Goal: Task Accomplishment & Management: Complete application form

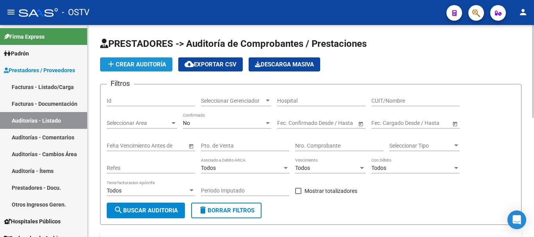
click at [136, 64] on span "add Crear Auditoría" at bounding box center [136, 64] width 60 height 7
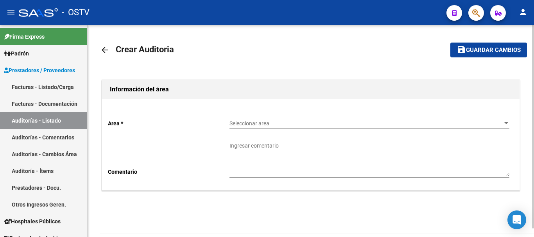
click at [331, 115] on div "Seleccionar area Seleccionar area" at bounding box center [370, 121] width 280 height 16
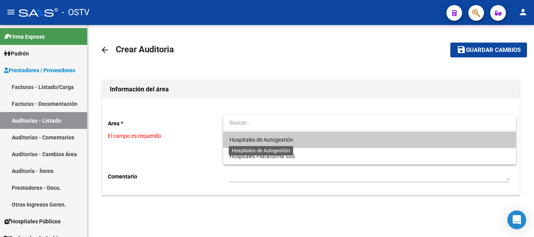
click at [269, 138] on span "Hospitales de Autogestión" at bounding box center [262, 140] width 64 height 6
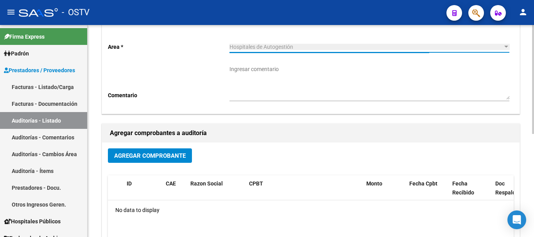
scroll to position [78, 0]
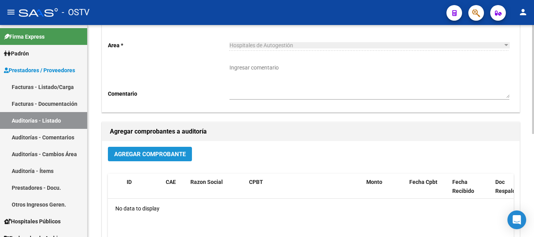
click at [160, 154] on span "Agregar Comprobante" at bounding box center [150, 154] width 72 height 7
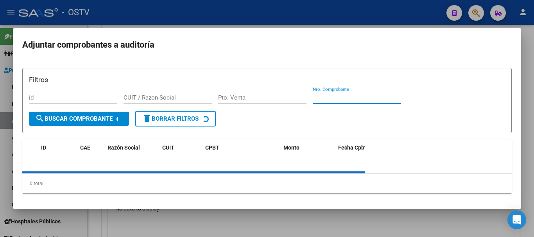
click at [344, 94] on input "Nro. Comprobante" at bounding box center [357, 97] width 88 height 7
paste input "2076"
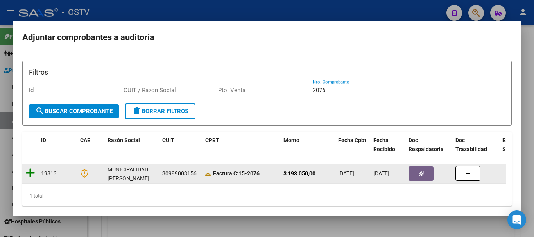
type input "2076"
click at [33, 174] on icon at bounding box center [30, 173] width 10 height 11
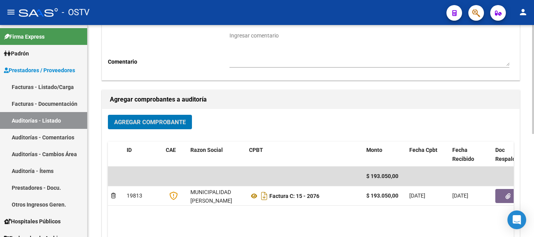
scroll to position [196, 0]
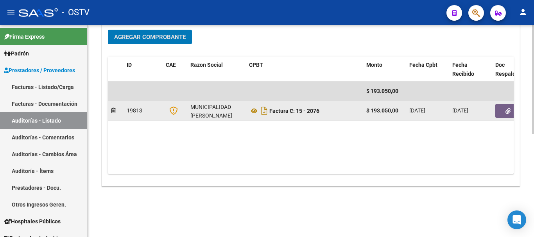
click at [510, 115] on button "button" at bounding box center [507, 111] width 25 height 14
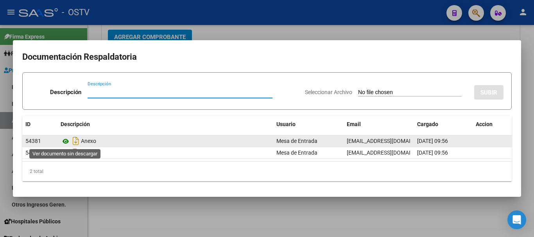
click at [66, 139] on icon at bounding box center [66, 141] width 10 height 9
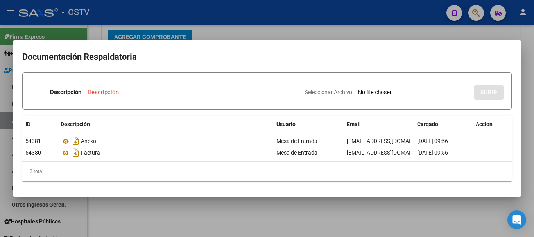
click at [361, 29] on div at bounding box center [267, 118] width 534 height 237
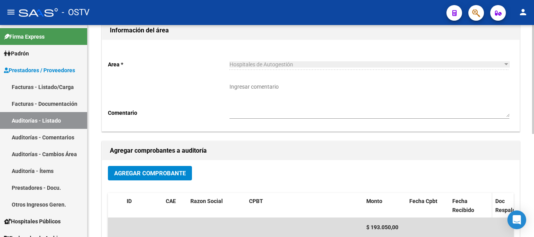
scroll to position [0, 0]
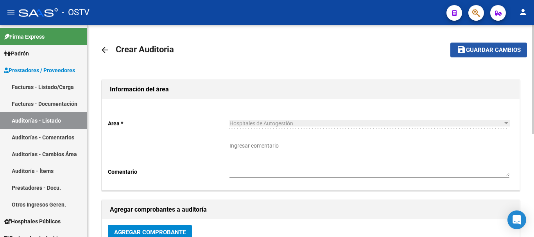
click at [482, 47] on span "Guardar cambios" at bounding box center [493, 50] width 55 height 7
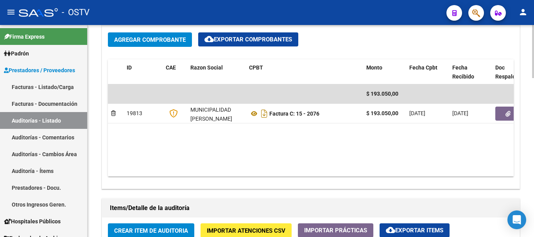
scroll to position [430, 0]
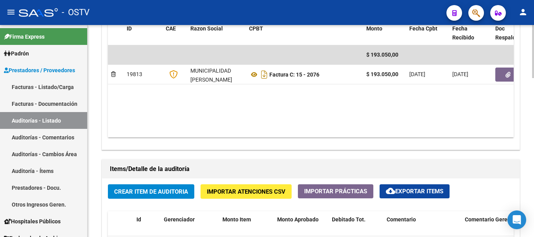
click at [161, 194] on span "Crear Item de Auditoria" at bounding box center [151, 191] width 74 height 7
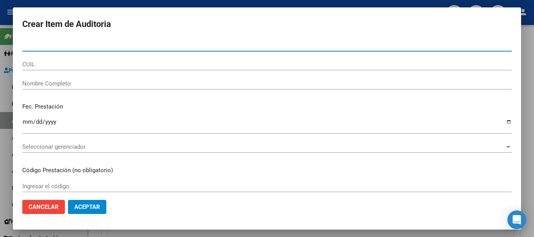
paste input "39499551"
type input "39499551"
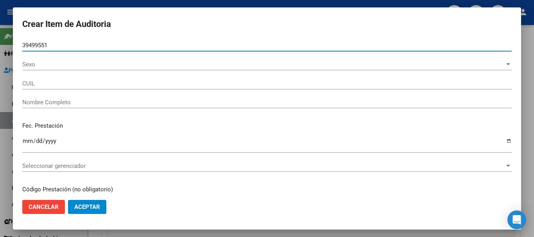
type input "27394995512"
type input "[PERSON_NAME][US_STATE]"
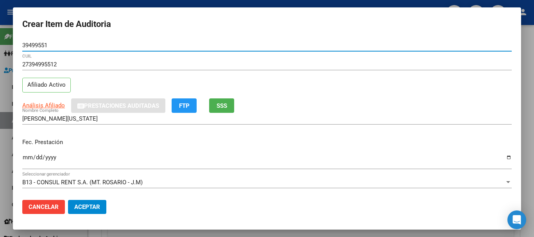
type input "39499551"
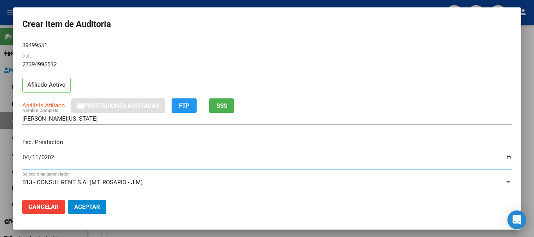
type input "[DATE]"
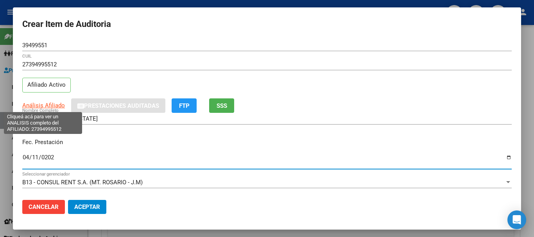
click at [50, 107] on span "Análisis Afiliado" at bounding box center [43, 105] width 43 height 7
type textarea "27394995512"
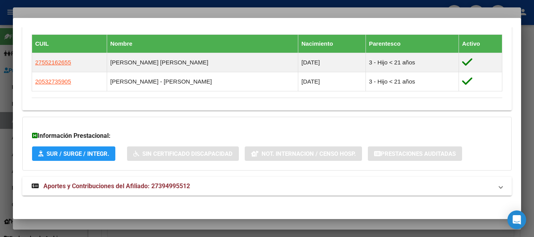
scroll to position [434, 0]
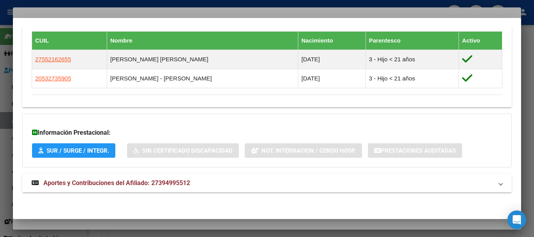
click at [145, 184] on span "Aportes y Contribuciones del Afiliado: 27394995512" at bounding box center [116, 182] width 147 height 7
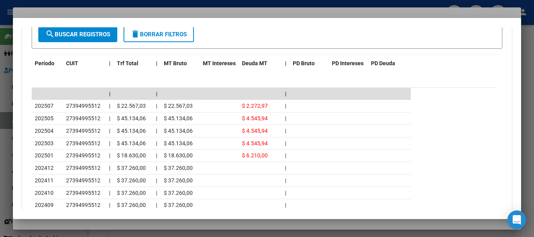
scroll to position [778, 0]
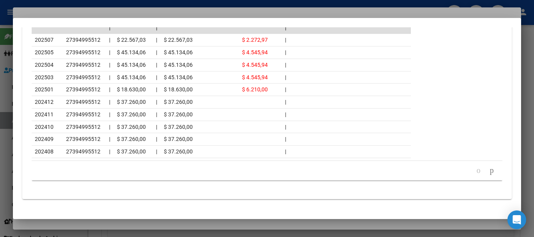
click at [68, 13] on div at bounding box center [267, 118] width 534 height 237
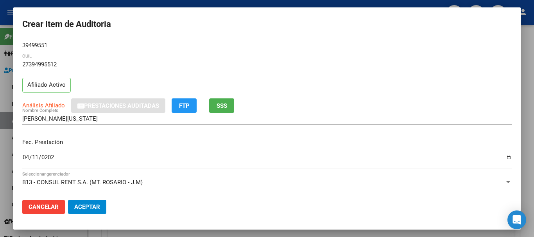
click at [259, 58] on div "39499551 Nro Documento" at bounding box center [267, 48] width 490 height 19
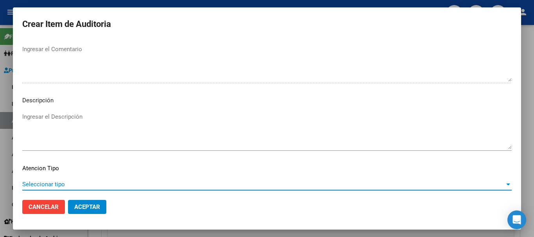
scroll to position [482, 0]
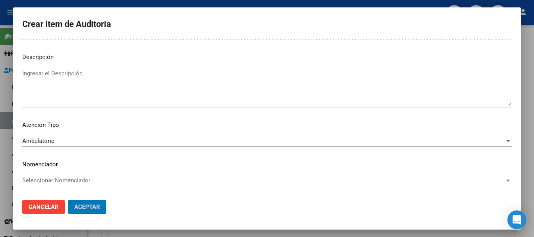
click at [68, 200] on button "Aceptar" at bounding box center [87, 207] width 38 height 14
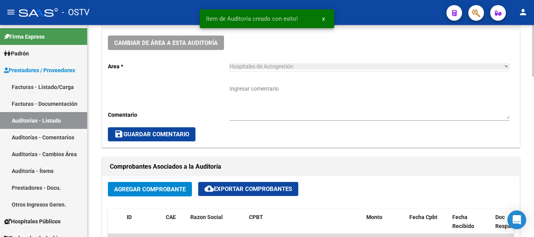
scroll to position [235, 0]
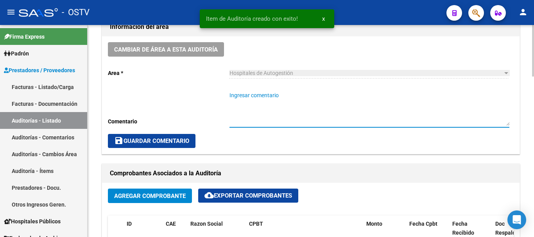
click at [282, 113] on textarea "Ingresar comentario" at bounding box center [370, 109] width 280 height 34
type textarea "CERRADA"
drag, startPoint x: 154, startPoint y: 140, endPoint x: 160, endPoint y: 143, distance: 6.0
click at [156, 141] on span "save Guardar Comentario" at bounding box center [151, 141] width 75 height 7
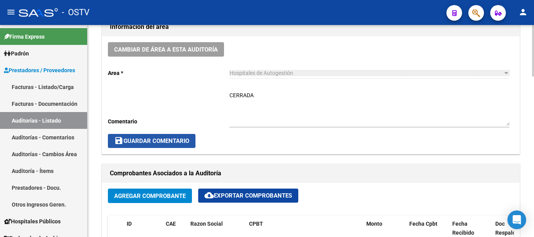
click at [181, 137] on button "save Guardar Comentario" at bounding box center [152, 141] width 88 height 14
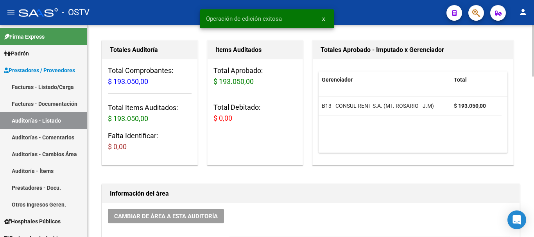
scroll to position [0, 0]
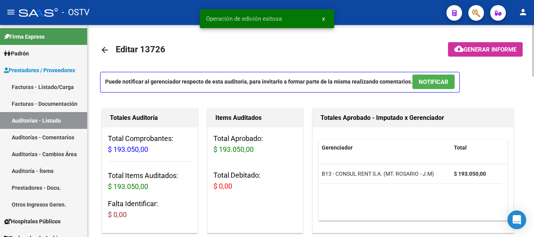
click at [109, 48] on mat-icon "arrow_back" at bounding box center [104, 49] width 9 height 9
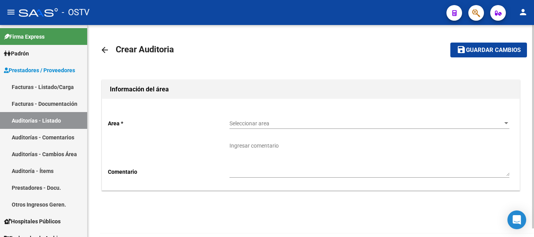
click at [251, 125] on span "Seleccionar area" at bounding box center [366, 123] width 273 height 7
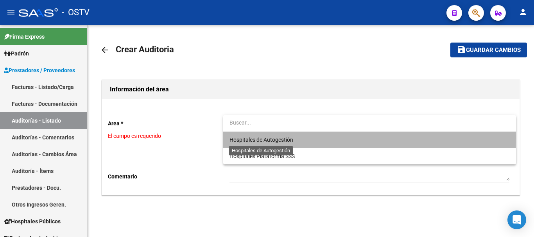
click at [249, 137] on span "Hospitales de Autogestión" at bounding box center [262, 140] width 64 height 6
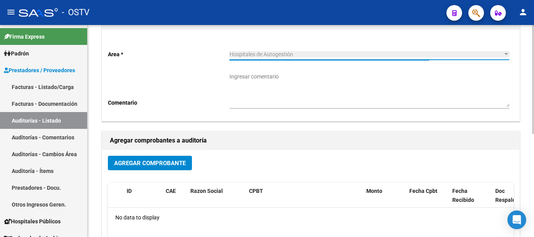
scroll to position [78, 0]
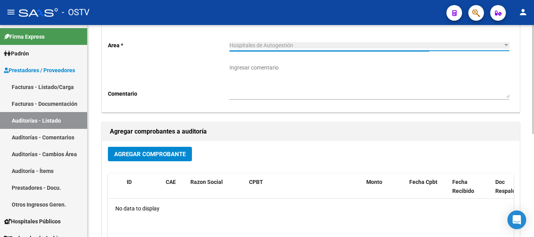
click at [159, 156] on span "Agregar Comprobante" at bounding box center [150, 154] width 72 height 7
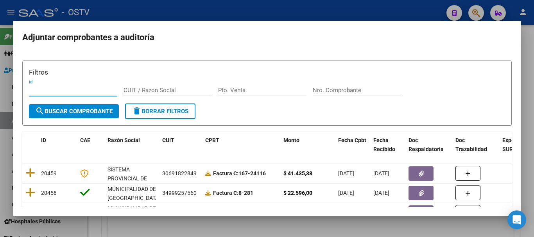
click at [369, 92] on input "Nro. Comprobante" at bounding box center [357, 90] width 88 height 7
paste input "16721"
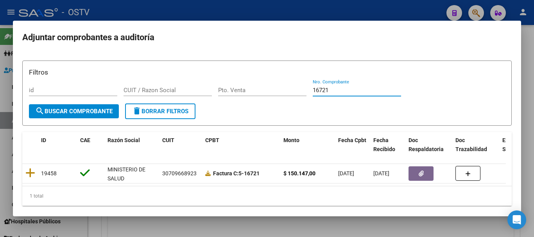
type input "16721"
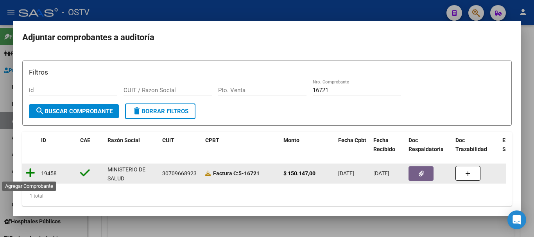
click at [29, 173] on icon at bounding box center [30, 173] width 10 height 11
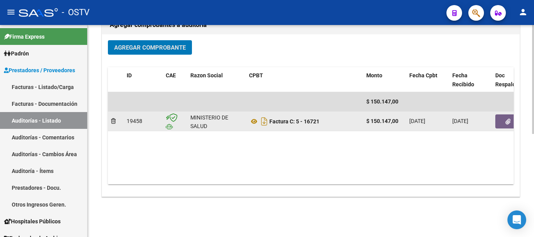
scroll to position [200, 0]
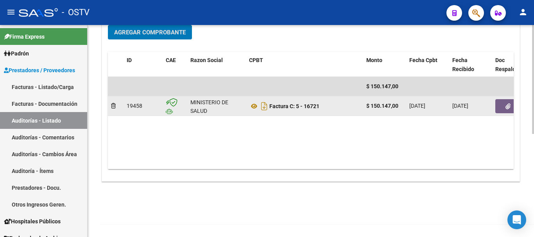
click at [507, 109] on icon "button" at bounding box center [508, 107] width 5 height 6
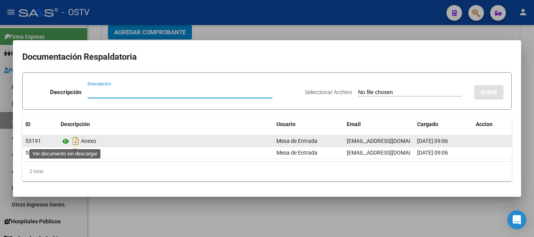
click at [65, 141] on icon at bounding box center [66, 141] width 10 height 9
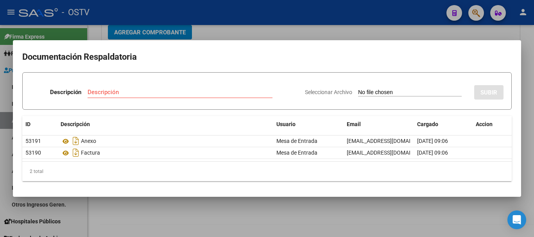
click at [251, 29] on div at bounding box center [267, 118] width 534 height 237
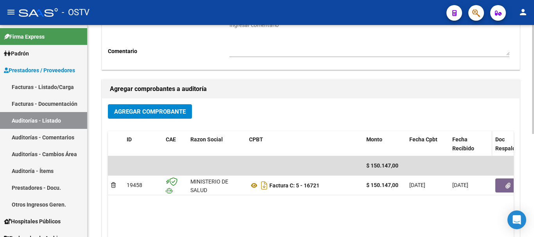
scroll to position [0, 0]
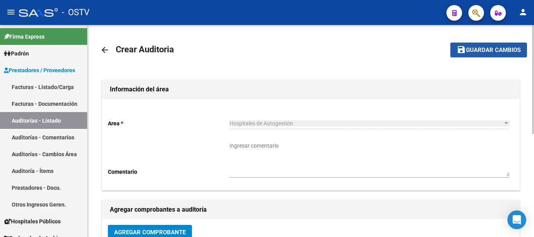
click at [470, 54] on button "save Guardar cambios" at bounding box center [489, 50] width 77 height 14
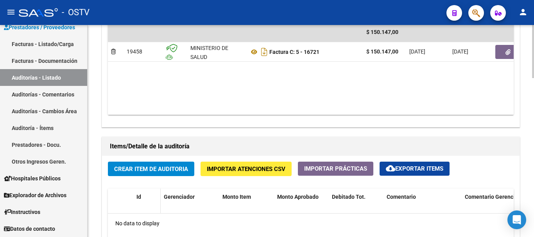
scroll to position [469, 0]
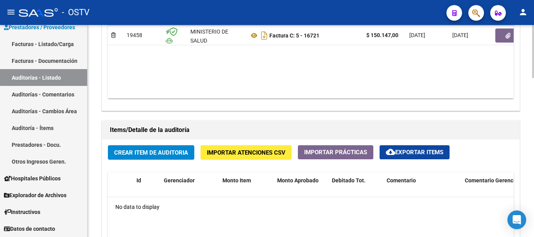
click at [146, 149] on span "Crear Item de Auditoria" at bounding box center [151, 152] width 74 height 7
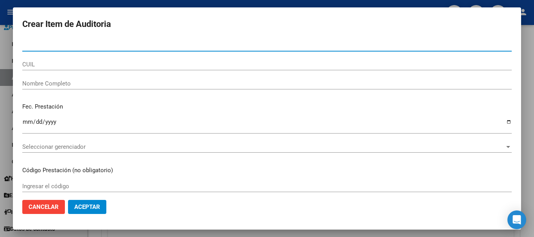
paste input "28187135"
type input "28187135"
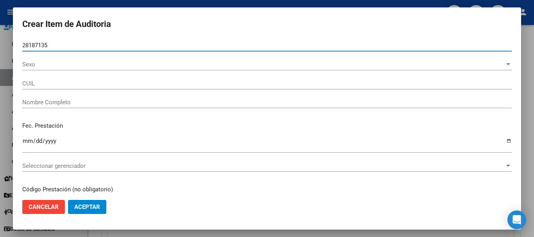
type input "27281871353"
type input "[PERSON_NAME] [PERSON_NAME]"
type input "28187135"
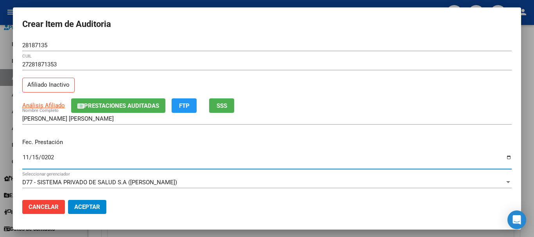
type input "[DATE]"
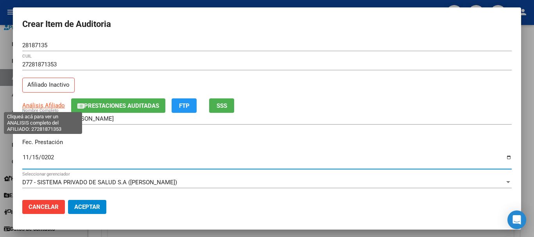
click at [53, 105] on span "Análisis Afiliado" at bounding box center [43, 105] width 43 height 7
type textarea "27281871353"
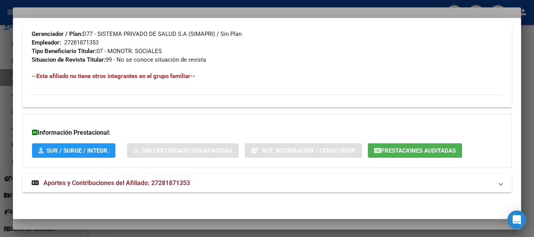
click at [127, 181] on span "Aportes y Contribuciones del Afiliado: 27281871353" at bounding box center [116, 182] width 147 height 7
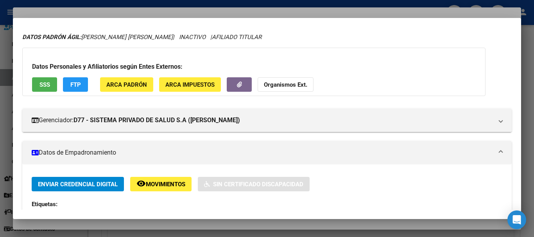
scroll to position [0, 0]
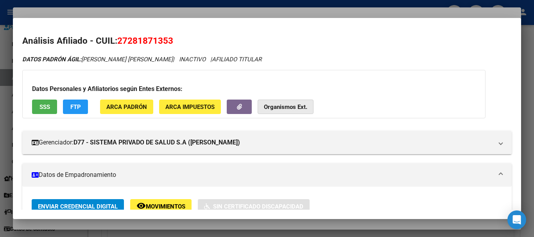
click at [297, 104] on strong "Organismos Ext." at bounding box center [285, 107] width 43 height 7
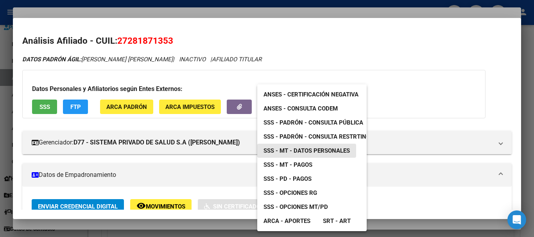
click at [331, 152] on span "SSS - MT - Datos Personales" at bounding box center [307, 150] width 86 height 7
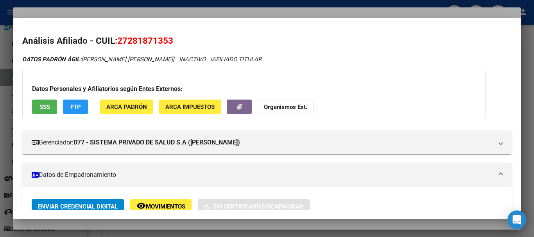
click at [257, 10] on div at bounding box center [267, 118] width 534 height 237
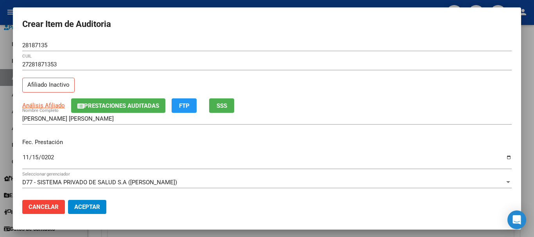
click at [301, 56] on div "28187135 Nro Documento" at bounding box center [267, 48] width 490 height 19
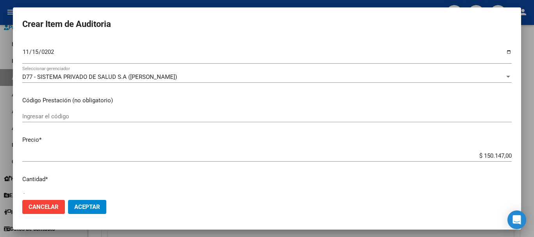
type input "$ 0,03"
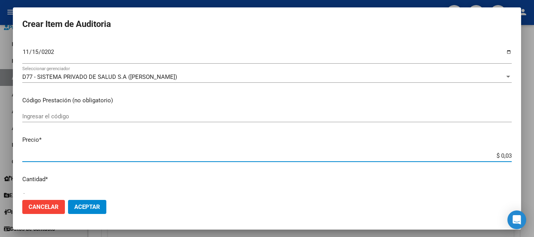
type input "$ 0,39"
type input "$ 3,99"
type input "$ 39,98"
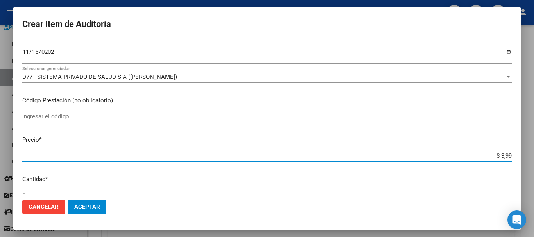
type input "$ 39,98"
type input "$ 399,80"
type input "$ 3.998,00"
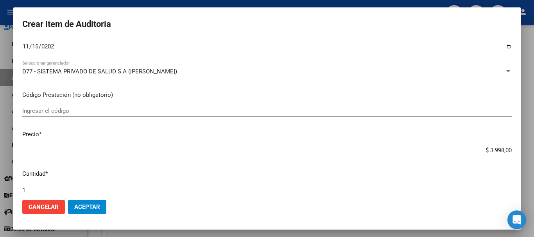
scroll to position [264, 0]
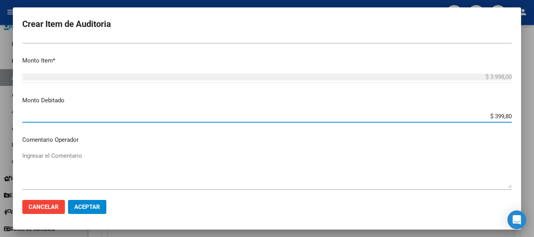
type input "$ 3.998,00"
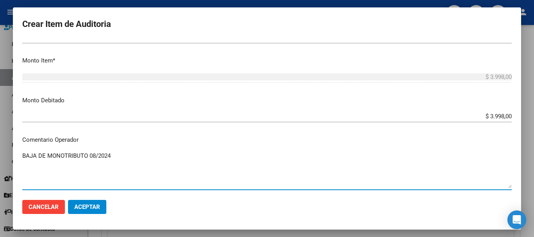
type textarea "BAJA DE MONOTRIBUTO 08/2024"
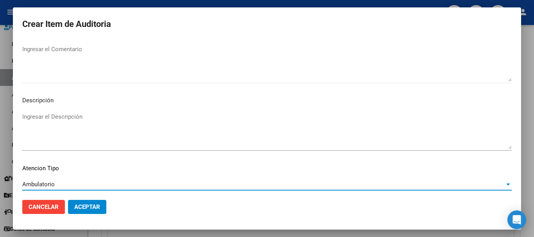
scroll to position [482, 0]
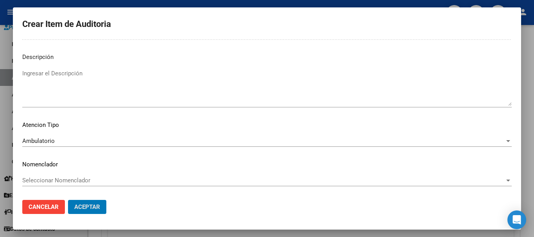
click at [68, 200] on button "Aceptar" at bounding box center [87, 207] width 38 height 14
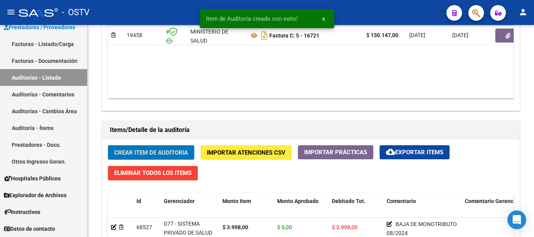
click at [108, 145] on button "Crear Item de Auditoria" at bounding box center [151, 152] width 86 height 14
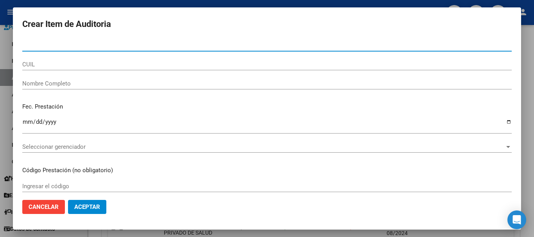
paste input "38341630"
type input "38341630"
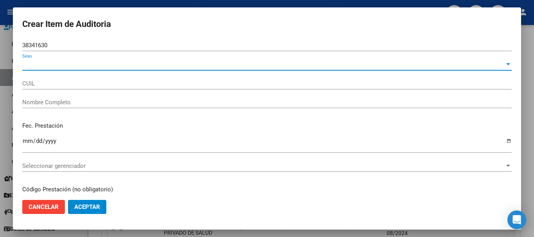
type input "27383416308"
type input "RUEDA [PERSON_NAME]"
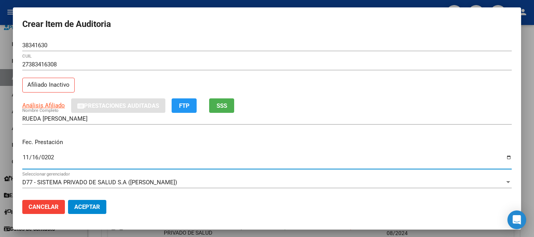
type input "[DATE]"
drag, startPoint x: 57, startPoint y: 101, endPoint x: 53, endPoint y: 106, distance: 7.0
click at [56, 102] on div "Análisis Afiliado Prestaciones Auditadas FTP SSS" at bounding box center [267, 106] width 490 height 14
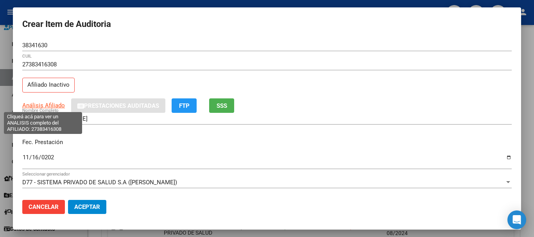
click at [52, 107] on span "Análisis Afiliado" at bounding box center [43, 105] width 43 height 7
copy span "Análisis Afilia"
type textarea "27383416308"
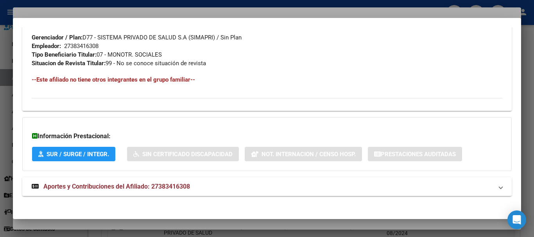
scroll to position [412, 0]
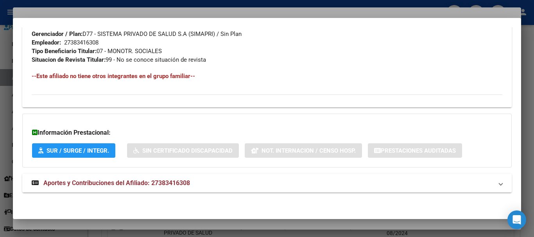
click at [125, 179] on span "Aportes y Contribuciones del Afiliado: 27383416308" at bounding box center [116, 182] width 147 height 7
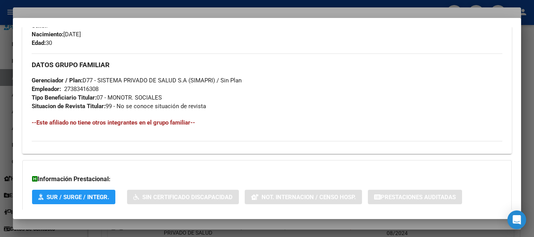
scroll to position [52, 0]
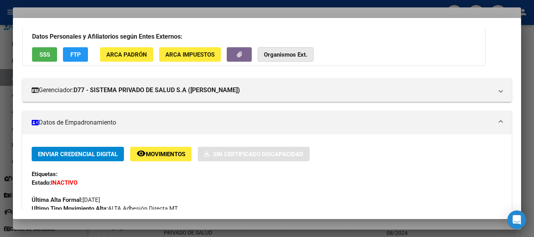
click at [305, 52] on strong "Organismos Ext." at bounding box center [285, 54] width 43 height 7
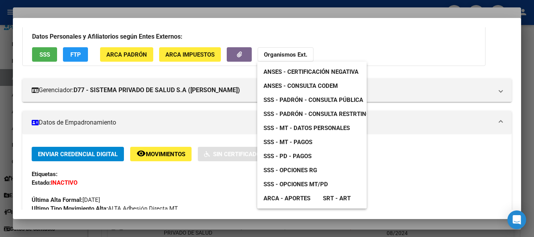
click at [313, 126] on span "SSS - MT - Datos Personales" at bounding box center [307, 128] width 86 height 7
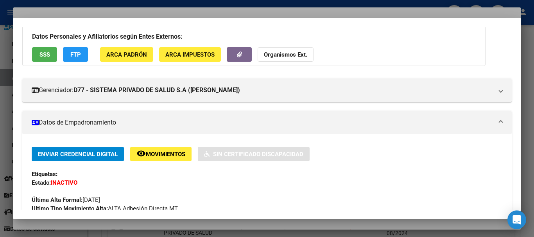
click at [206, 13] on div at bounding box center [267, 118] width 534 height 237
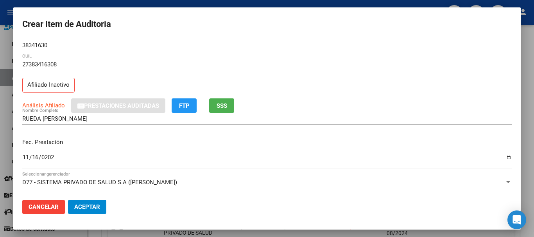
click at [403, 134] on div "Fec. Prestación [DATE] Ingresar la fecha" at bounding box center [267, 154] width 490 height 45
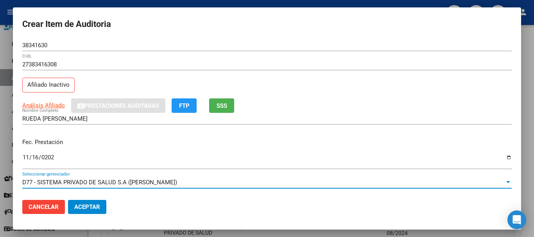
scroll to position [106, 0]
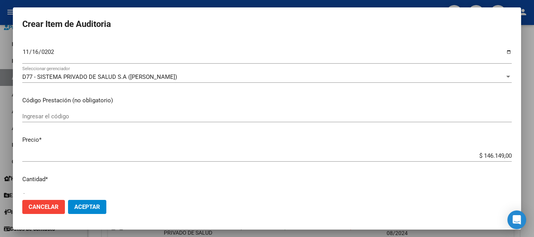
type input "$ 0,03"
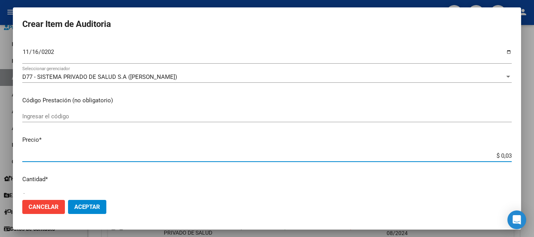
type input "$ 0,39"
type input "$ 3,99"
type input "$ 39,98"
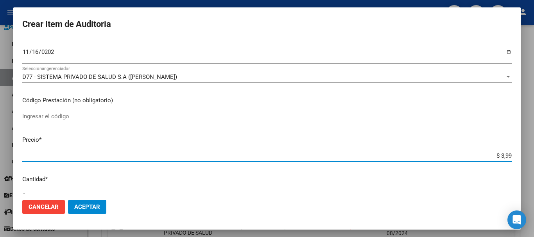
type input "$ 39,98"
type input "$ 399,80"
type input "$ 3.998,00"
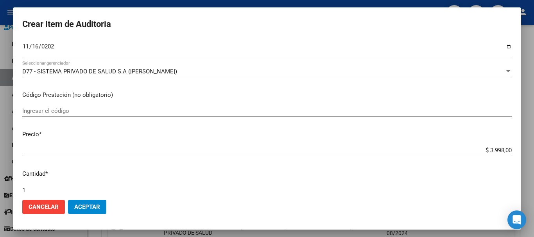
scroll to position [264, 0]
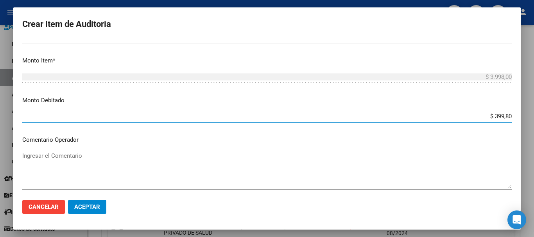
type input "$ 3.998,00"
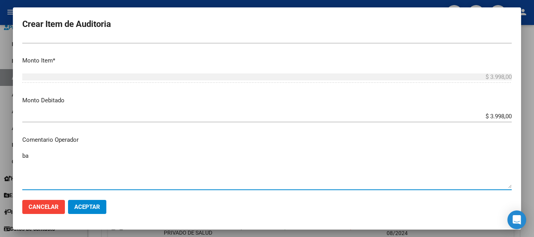
type textarea "b"
type textarea "B"
type textarea "BAJA DE MONOTRIBUTO 08/2024"
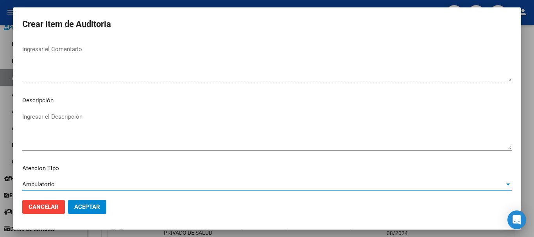
scroll to position [482, 0]
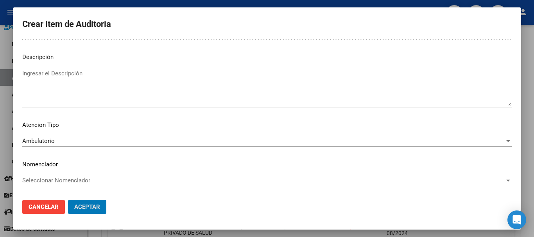
click at [68, 200] on button "Aceptar" at bounding box center [87, 207] width 38 height 14
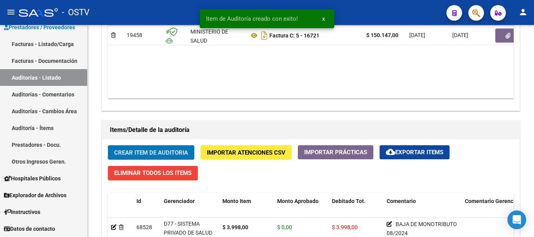
click at [108, 145] on button "Crear Item de Auditoria" at bounding box center [151, 152] width 86 height 14
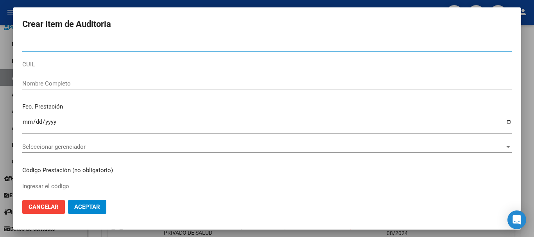
paste input "29293019"
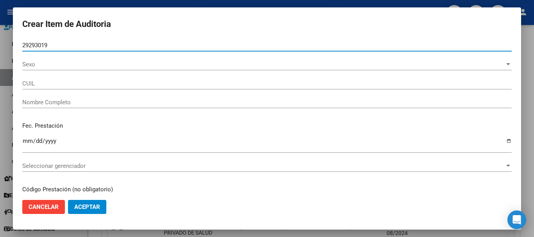
type input "29293019"
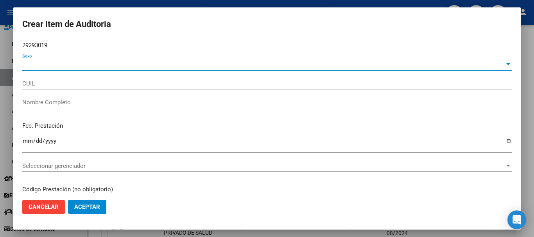
type input "23292930194"
type input "[PERSON_NAME]"
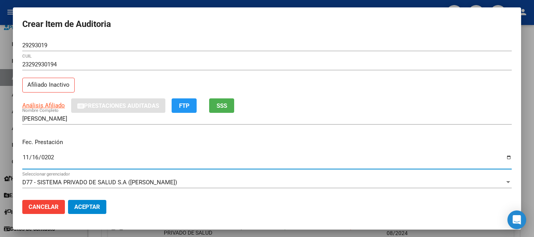
type input "[DATE]"
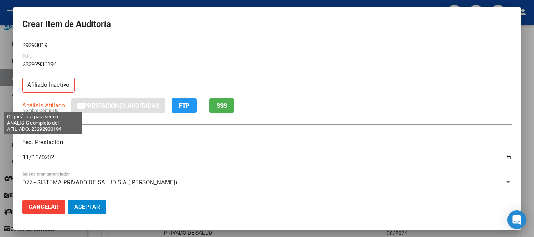
click at [50, 109] on span "Análisis Afiliado" at bounding box center [43, 105] width 43 height 7
type textarea "23292930194"
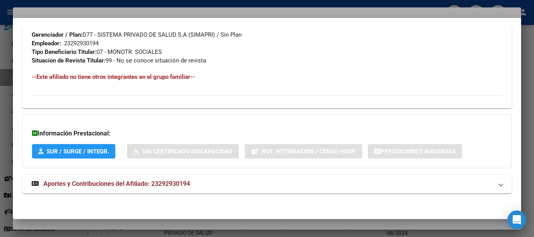
scroll to position [412, 0]
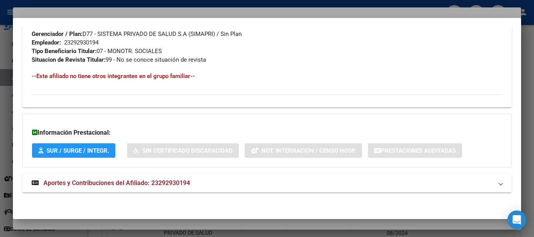
drag, startPoint x: 129, startPoint y: 183, endPoint x: 140, endPoint y: 174, distance: 14.2
click at [129, 182] on span "Aportes y Contribuciones del Afiliado: 23292930194" at bounding box center [116, 182] width 147 height 7
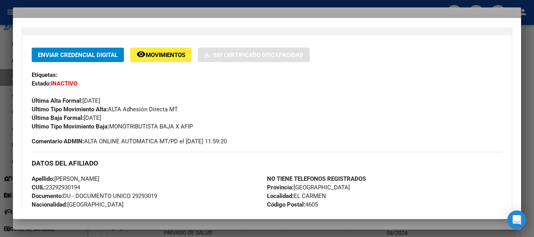
scroll to position [0, 0]
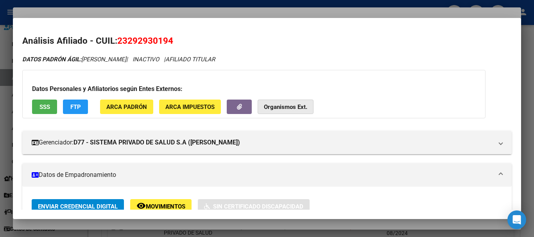
click at [282, 102] on button "Organismos Ext." at bounding box center [286, 107] width 56 height 14
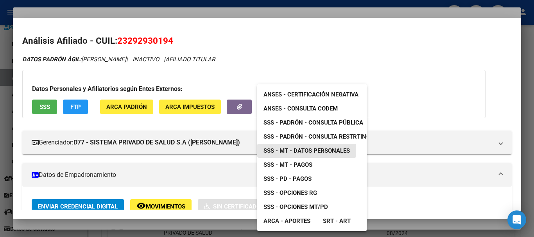
click at [346, 150] on span "SSS - MT - Datos Personales" at bounding box center [307, 150] width 86 height 7
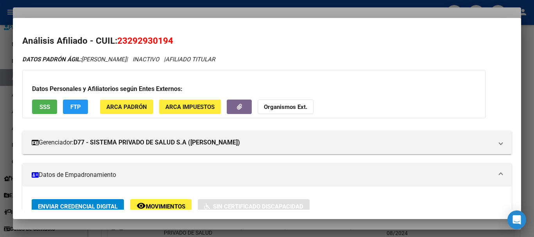
click at [149, 10] on div at bounding box center [267, 118] width 534 height 237
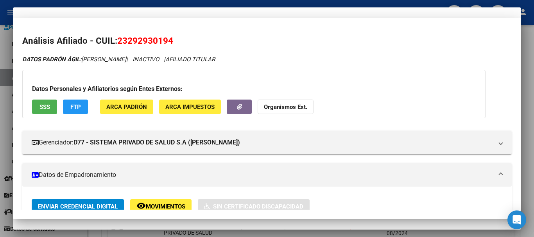
click at [271, 83] on div "23292930194 CUIL Afiliado Inactivo" at bounding box center [267, 79] width 490 height 40
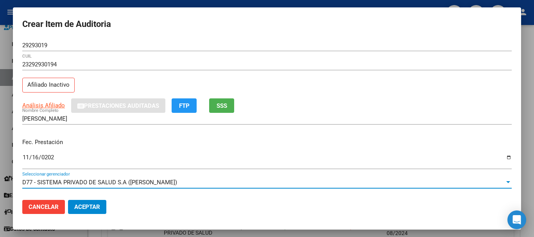
scroll to position [106, 0]
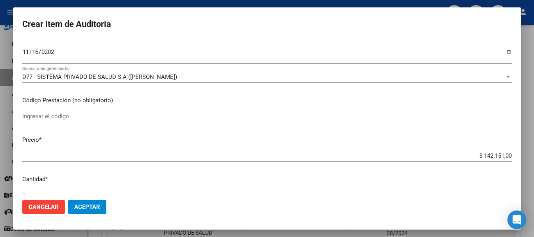
type input "$ 0,03"
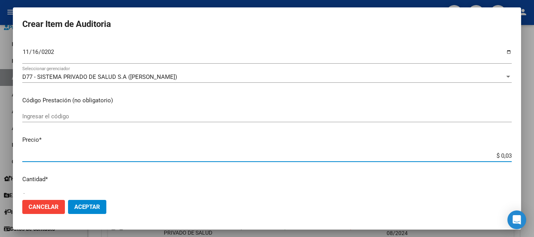
type input "$ 0,39"
type input "$ 3,99"
type input "$ 39,98"
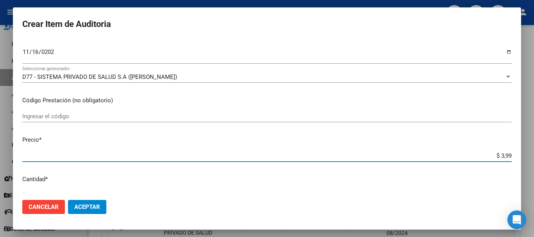
type input "$ 39,98"
type input "$ 399,80"
type input "$ 3.998,00"
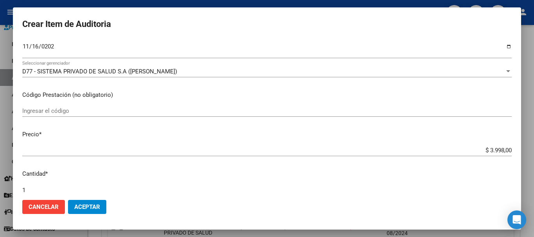
scroll to position [264, 0]
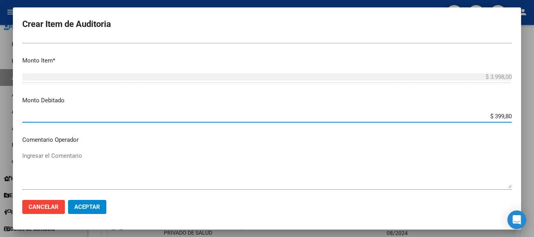
type input "$ 3.998,00"
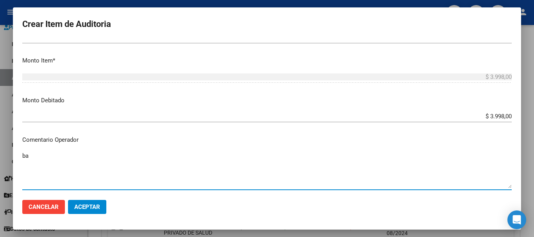
type textarea "b"
type textarea "BAJA DE MONOTRIBUTO 08/2024"
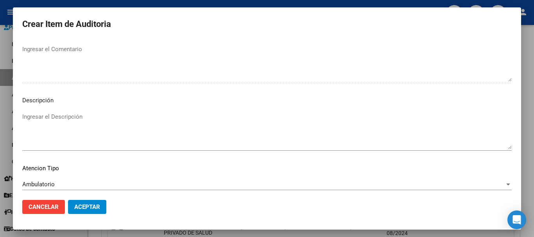
scroll to position [482, 0]
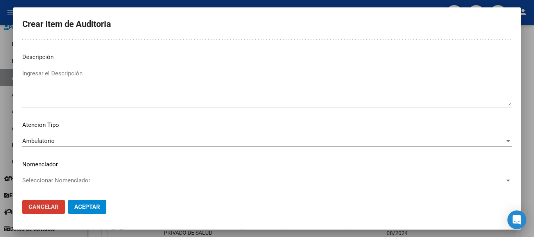
click at [68, 200] on button "Aceptar" at bounding box center [87, 207] width 38 height 14
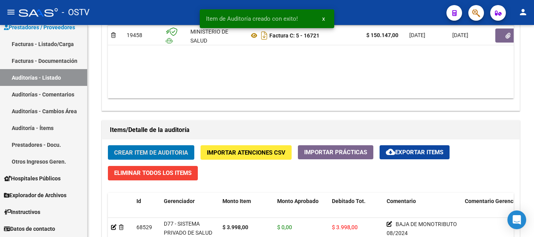
click at [108, 145] on button "Crear Item de Auditoria" at bounding box center [151, 152] width 86 height 14
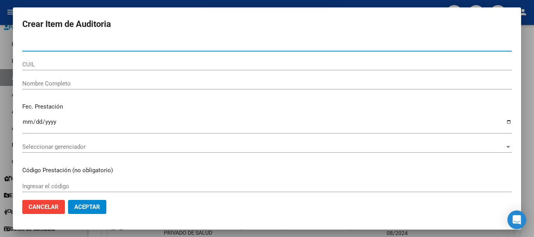
paste input "30109671"
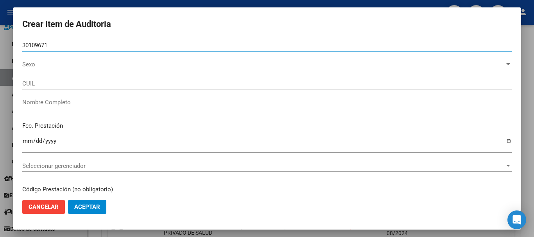
type input "30109671"
type input "27301096718"
type input "[PERSON_NAME]"
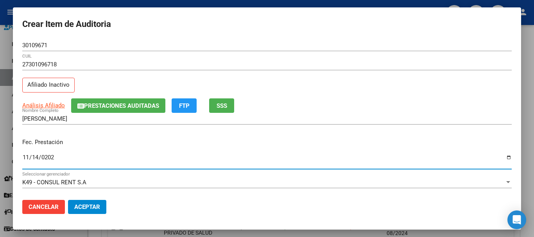
type input "[DATE]"
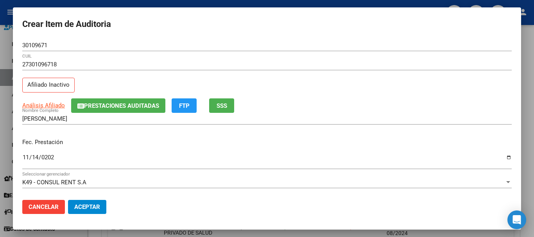
click at [382, 136] on div "Fec. Prestación [DATE] Ingresar la fecha" at bounding box center [267, 154] width 490 height 45
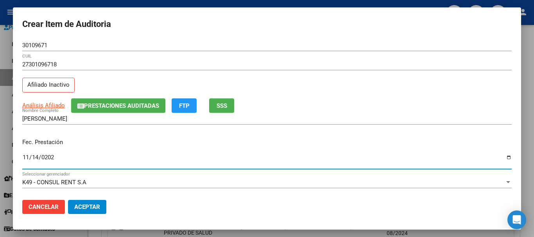
click at [110, 159] on input "[DATE]" at bounding box center [267, 160] width 490 height 13
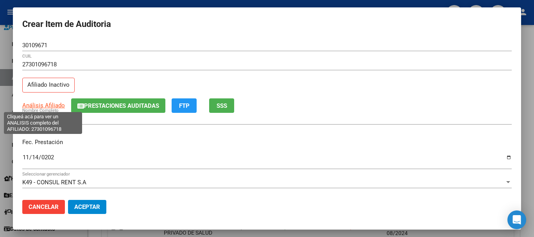
click at [55, 107] on span "Análisis Afiliado" at bounding box center [43, 105] width 43 height 7
type textarea "27301096718"
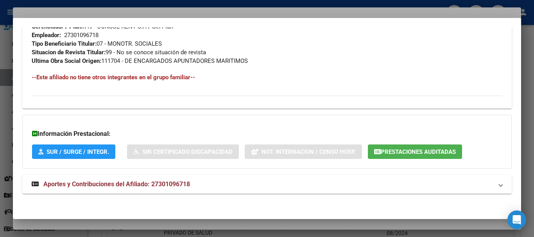
scroll to position [420, 0]
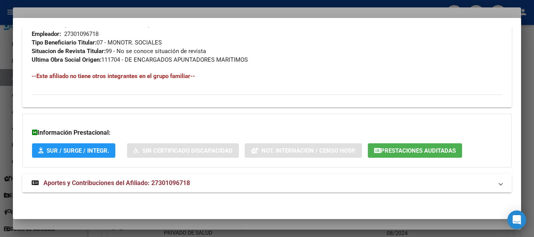
click at [113, 187] on span "Aportes y Contribuciones del Afiliado: 27301096718" at bounding box center [116, 182] width 147 height 7
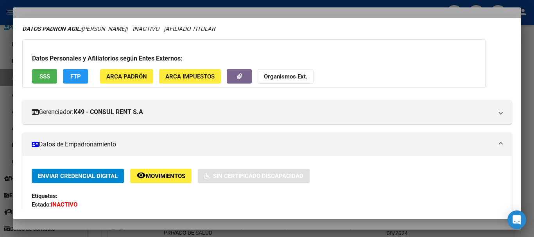
scroll to position [0, 0]
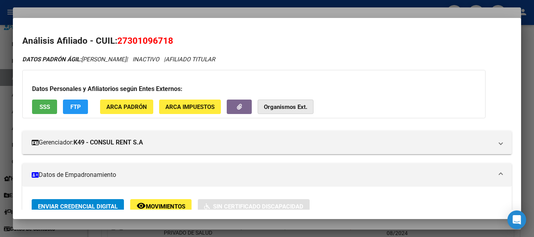
click at [268, 107] on strong "Organismos Ext." at bounding box center [285, 107] width 43 height 7
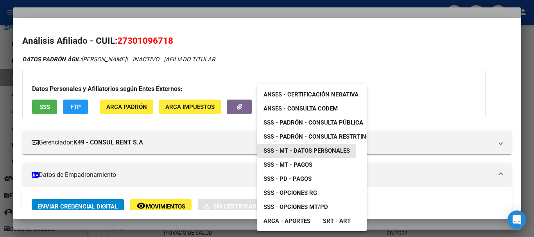
click at [312, 149] on span "SSS - MT - Datos Personales" at bounding box center [307, 150] width 86 height 7
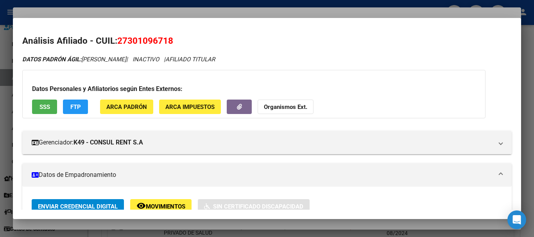
click at [211, 12] on div at bounding box center [267, 118] width 534 height 237
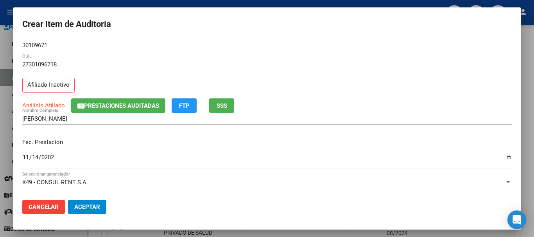
click at [356, 74] on div "27301096718 CUIL" at bounding box center [267, 68] width 490 height 19
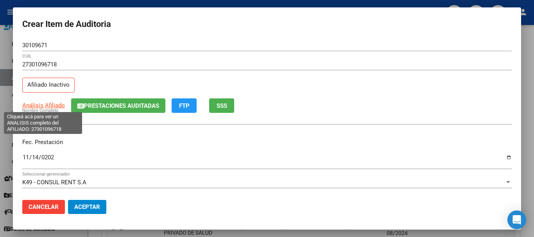
click at [58, 104] on span "Análisis Afiliado" at bounding box center [43, 105] width 43 height 7
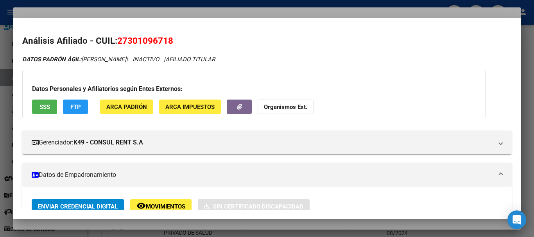
click at [297, 101] on button "Organismos Ext." at bounding box center [286, 107] width 56 height 14
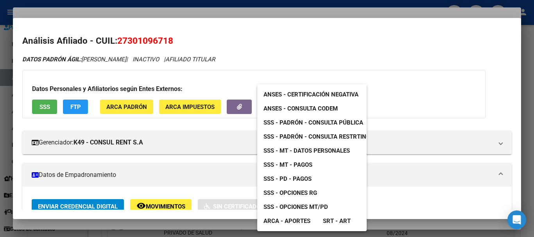
click at [294, 165] on span "SSS - MT - Pagos" at bounding box center [288, 165] width 49 height 7
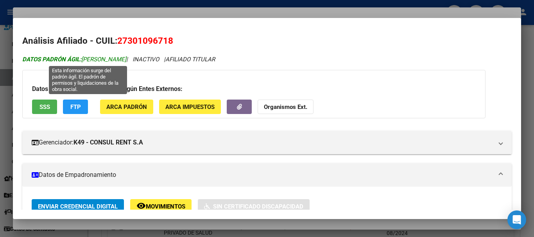
click at [120, 61] on span "DATOS PADRÓN ÁGIL: [PERSON_NAME]" at bounding box center [74, 59] width 104 height 7
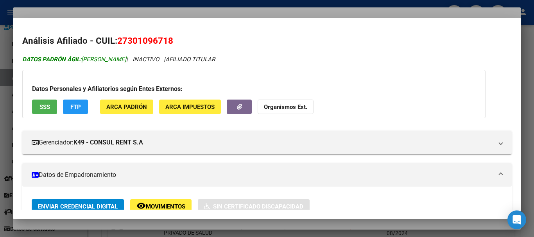
click at [120, 61] on span "DATOS PADRÓN ÁGIL: [PERSON_NAME]" at bounding box center [74, 59] width 104 height 7
click at [158, 59] on icon "DATOS PADRÓN ÁGIL: [PERSON_NAME] | INACTIVO | AFILIADO TITULAR" at bounding box center [118, 59] width 193 height 7
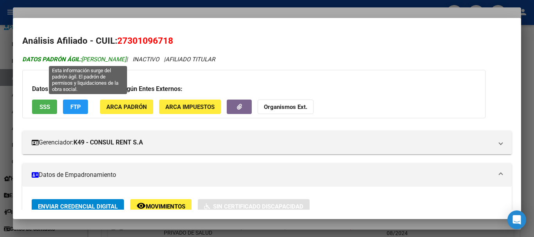
drag, startPoint x: 153, startPoint y: 60, endPoint x: 83, endPoint y: 59, distance: 70.4
click at [83, 59] on span "DATOS PADRÓN ÁGIL: [PERSON_NAME]" at bounding box center [74, 59] width 104 height 7
copy span "[PERSON_NAME]"
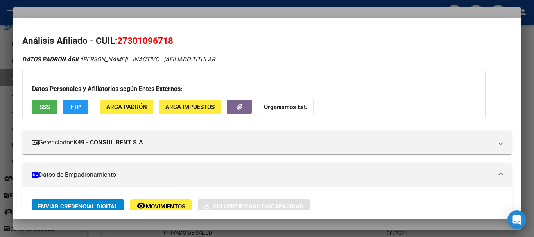
copy span "[PERSON_NAME]"
click at [161, 11] on div at bounding box center [267, 118] width 534 height 237
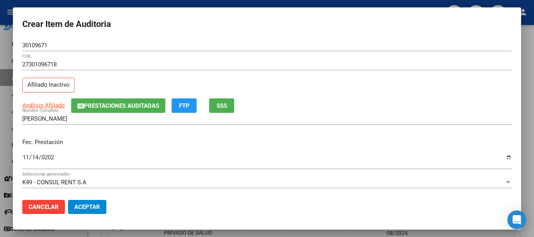
click at [260, 74] on div "27301096718 CUIL" at bounding box center [267, 68] width 490 height 19
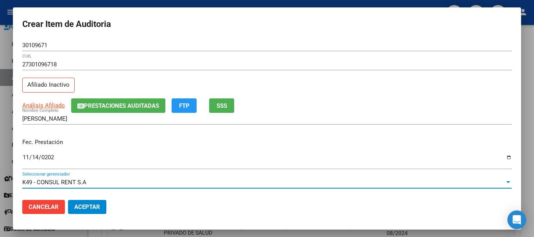
scroll to position [106, 0]
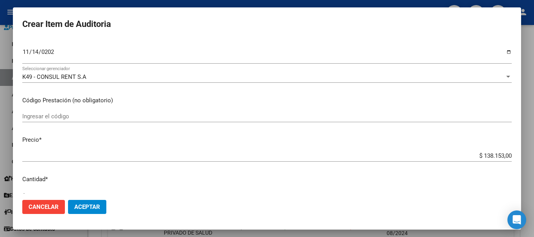
type input "$ 0,01"
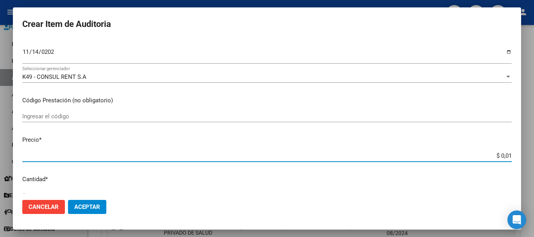
type input "$ 0,10"
type input "$ 1,00"
type input "$ 10,00"
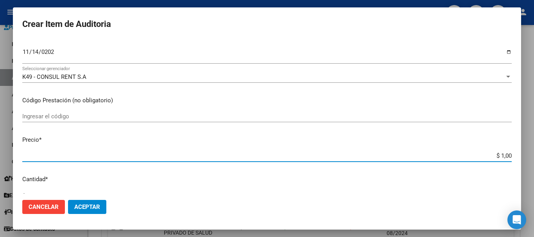
type input "$ 10,00"
type input "$ 100,00"
type input "$ 1.000,00"
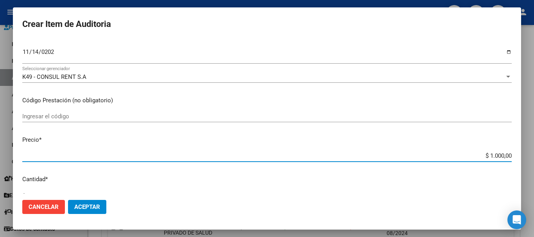
type input "$ 10.000,00"
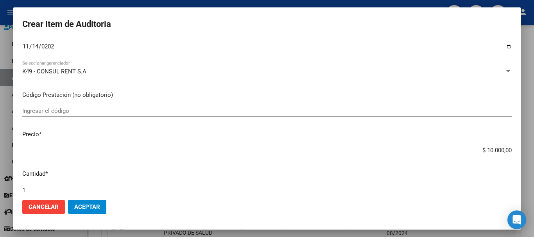
scroll to position [264, 0]
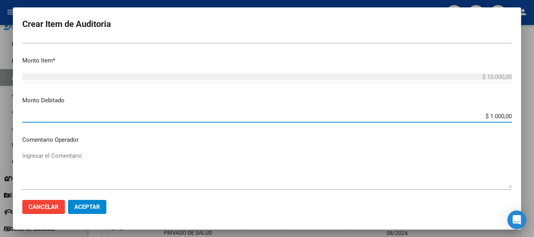
type input "$ 10.000,00"
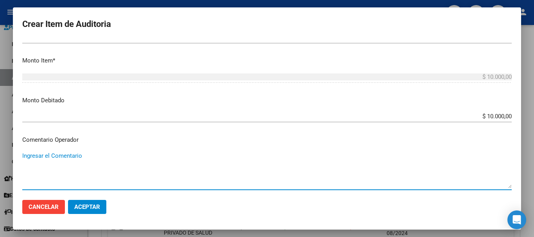
paste textarea "BAJA AL [DATE] POR FALTA DE PAGO CORRESPONDIENTE PARA CONTAR CON COBERTURA"
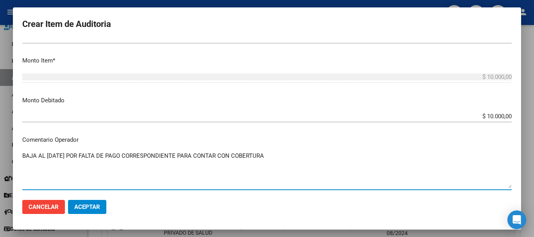
type textarea "BAJA AL [DATE] POR FALTA DE PAGO CORRESPONDIENTE PARA CONTAR CON COBERTURA"
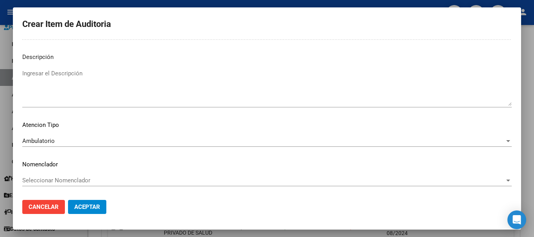
scroll to position [0, 0]
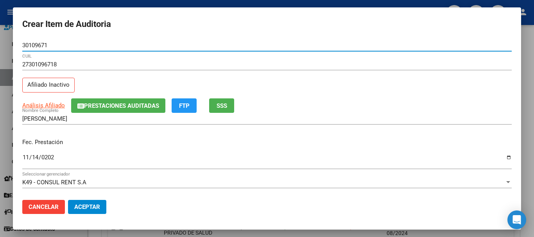
click at [68, 200] on button "Aceptar" at bounding box center [87, 207] width 38 height 14
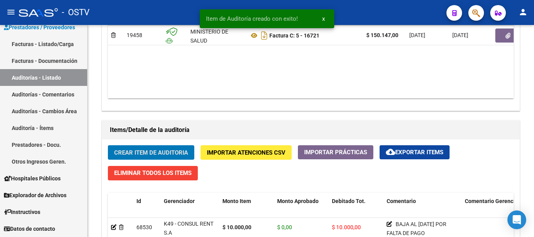
click at [108, 145] on button "Crear Item de Auditoria" at bounding box center [151, 152] width 86 height 14
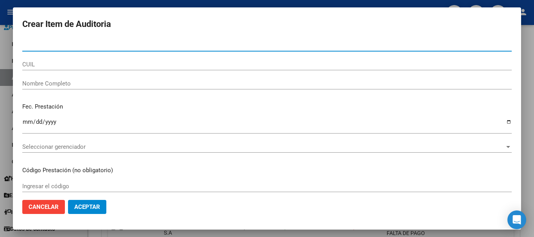
paste input "28877993"
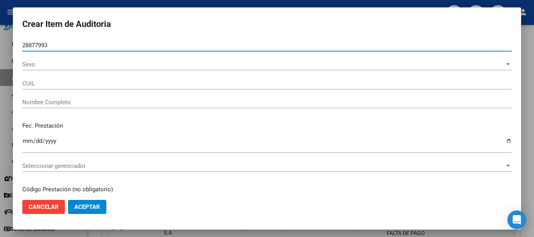
type input "28877993"
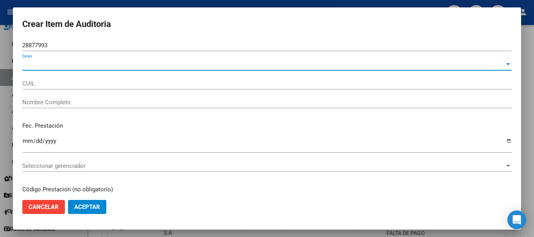
type input "20288779938"
type input "[PERSON_NAME]"
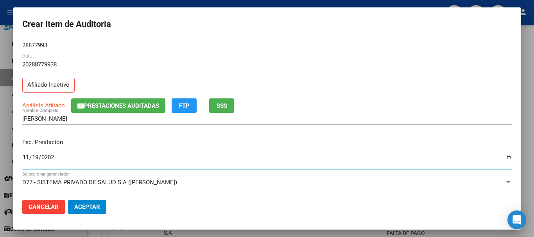
type input "[DATE]"
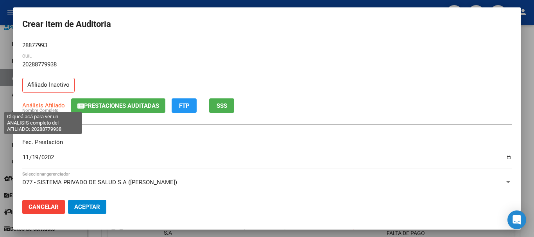
click at [45, 106] on span "Análisis Afiliado" at bounding box center [43, 105] width 43 height 7
type textarea "20288779938"
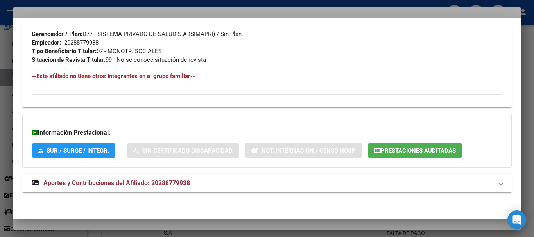
click at [129, 187] on span "Aportes y Contribuciones del Afiliado: 20288779938" at bounding box center [116, 182] width 147 height 7
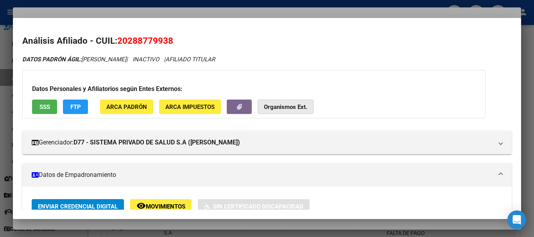
click at [285, 107] on strong "Organismos Ext." at bounding box center [285, 107] width 43 height 7
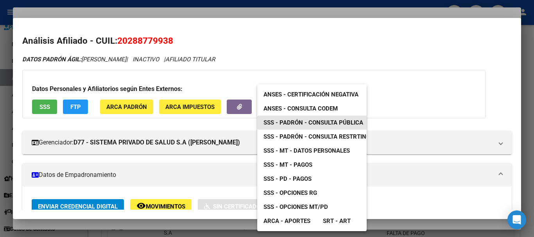
click at [314, 124] on span "SSS - Padrón - Consulta Pública" at bounding box center [314, 122] width 100 height 7
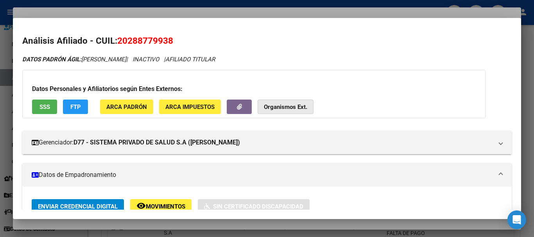
click at [284, 108] on strong "Organismos Ext." at bounding box center [285, 107] width 43 height 7
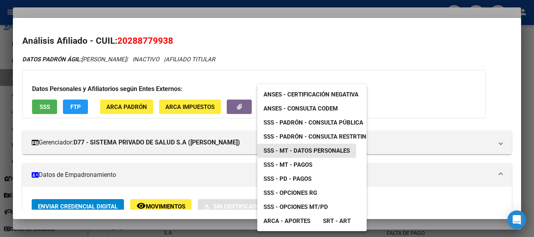
click at [311, 152] on span "SSS - MT - Datos Personales" at bounding box center [307, 150] width 86 height 7
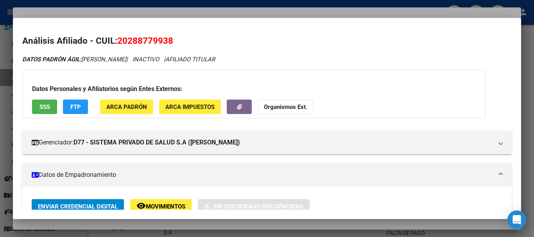
click at [185, 9] on div at bounding box center [267, 118] width 534 height 237
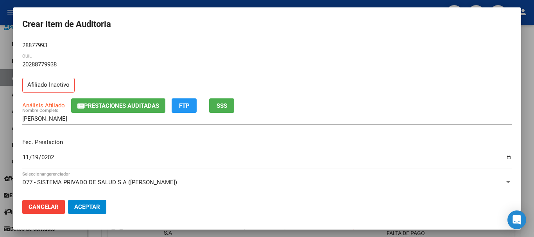
click at [332, 92] on div "20288779938 CUIL Afiliado Inactivo" at bounding box center [267, 79] width 490 height 40
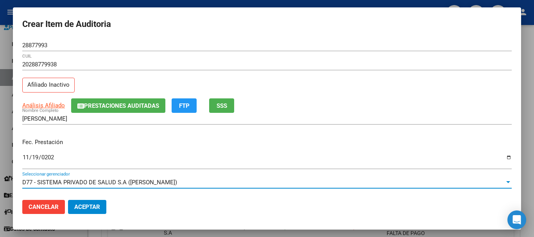
scroll to position [106, 0]
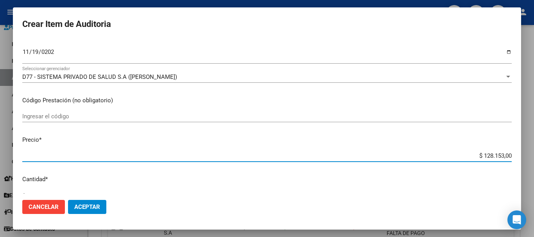
type input "$ 0,06"
type input "$ 0,68"
type input "$ 6,89"
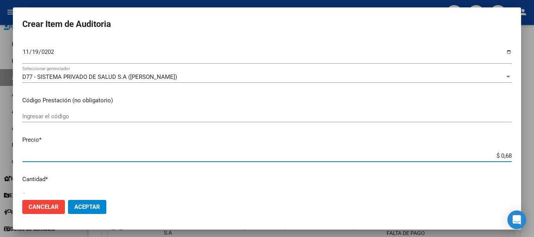
type input "$ 6,89"
type input "$ 68,99"
type input "$ 689,90"
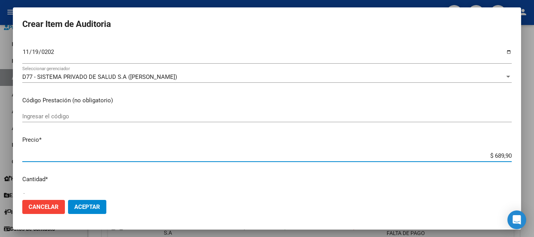
type input "$ 6.899,00"
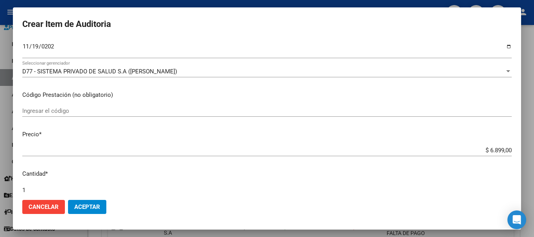
scroll to position [264, 0]
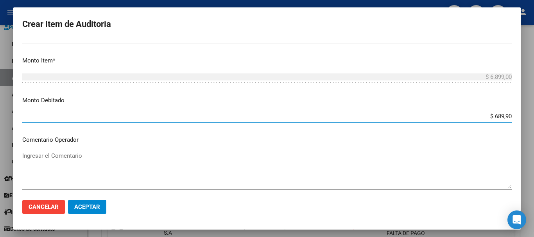
type input "$ 6.899,00"
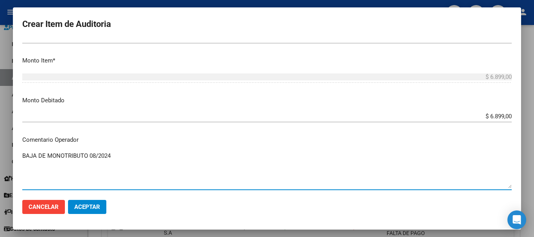
type textarea "BAJA DE MONOTRIBUTO 08/2024"
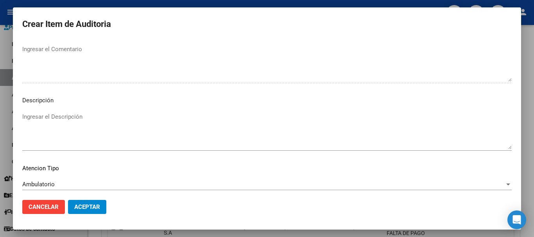
scroll to position [482, 0]
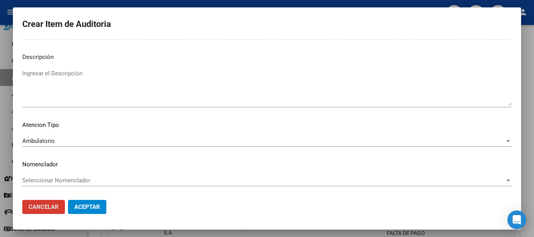
click at [68, 200] on button "Aceptar" at bounding box center [87, 207] width 38 height 14
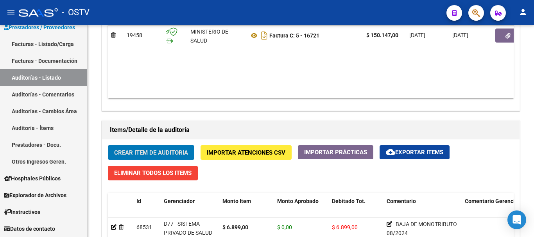
click at [108, 145] on button "Crear Item de Auditoria" at bounding box center [151, 152] width 86 height 14
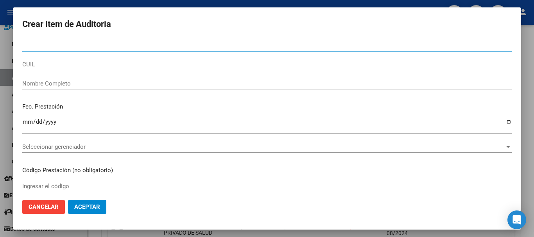
paste input "30606967"
type input "30606967"
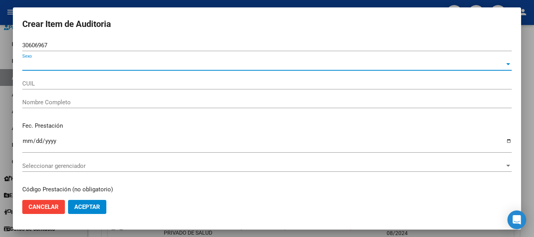
type input "27306069670"
type input "[PERSON_NAME]"
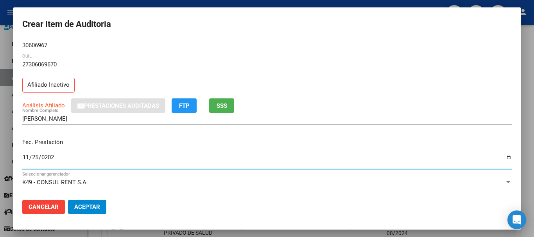
type input "[DATE]"
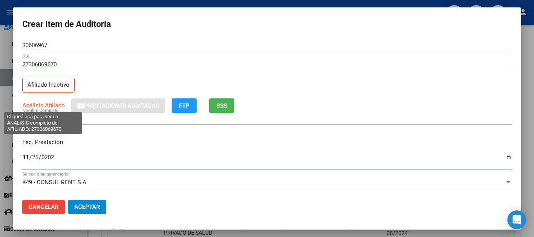
click at [57, 104] on span "Análisis Afiliado" at bounding box center [43, 105] width 43 height 7
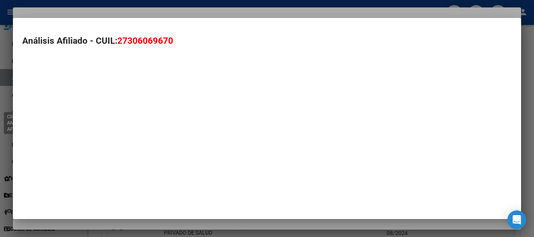
type textarea "27306069670"
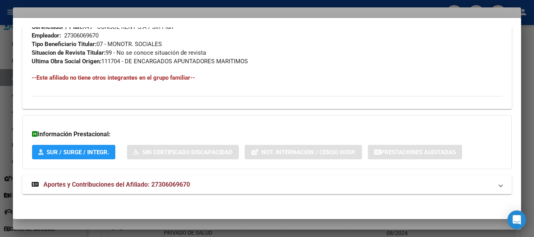
scroll to position [420, 0]
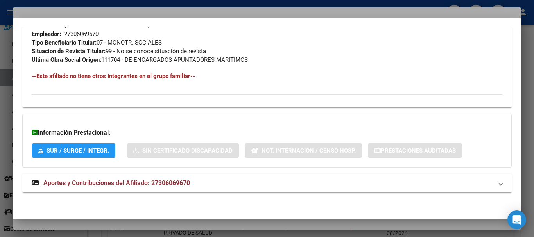
click at [160, 181] on span "Aportes y Contribuciones del Afiliado: 27306069670" at bounding box center [116, 182] width 147 height 7
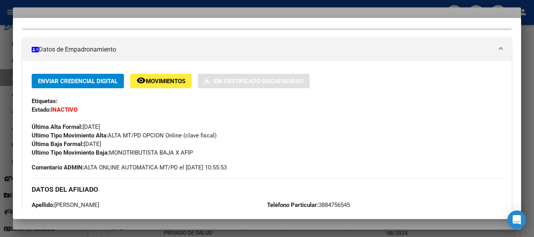
scroll to position [0, 0]
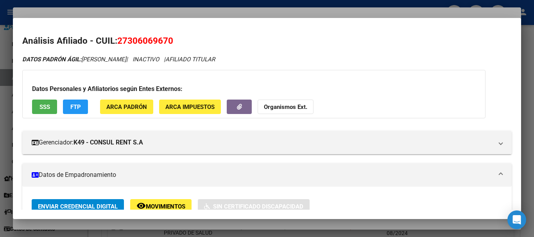
click at [284, 103] on button "Organismos Ext." at bounding box center [286, 107] width 56 height 14
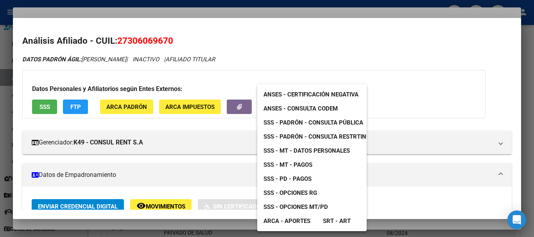
click at [308, 151] on span "SSS - MT - Datos Personales" at bounding box center [307, 150] width 86 height 7
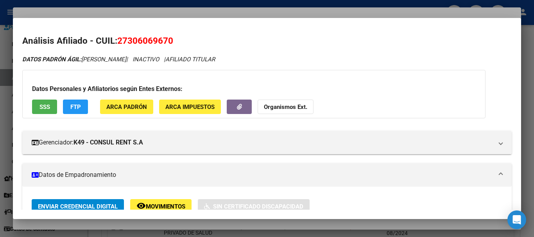
click at [149, 13] on div at bounding box center [267, 118] width 534 height 237
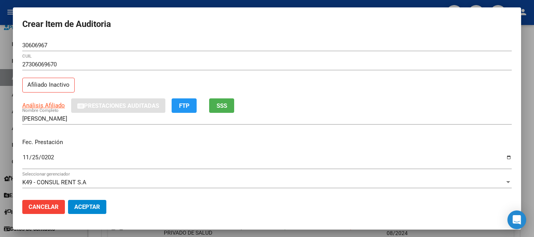
click at [296, 47] on input "30606967" at bounding box center [267, 45] width 490 height 7
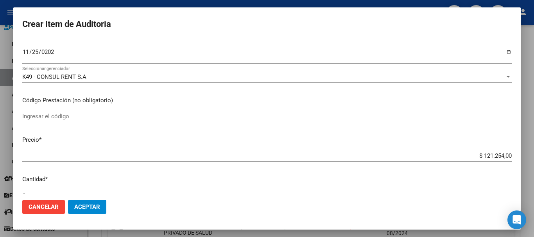
type input "$ 0,01"
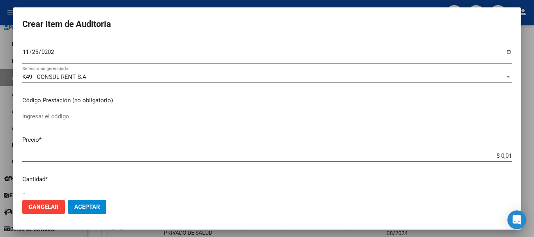
type input "$ 0,10"
type input "$ 1,00"
type input "$ 10,00"
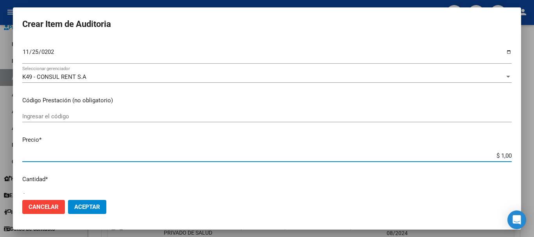
type input "$ 10,00"
type input "$ 100,00"
type input "$ 1.000,00"
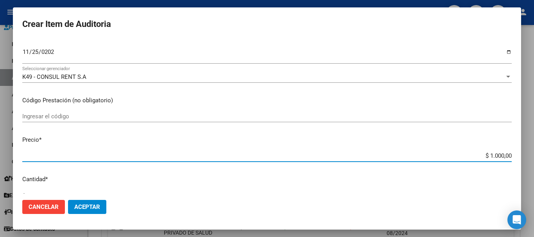
type input "$ 10.000,00"
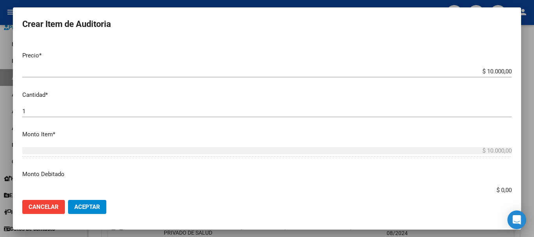
scroll to position [303, 0]
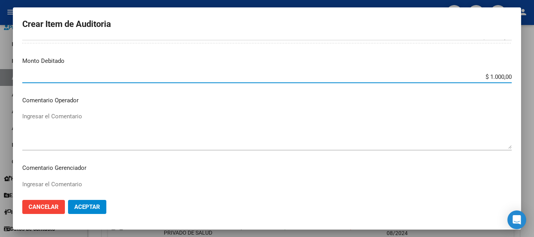
type input "$ 10.000,00"
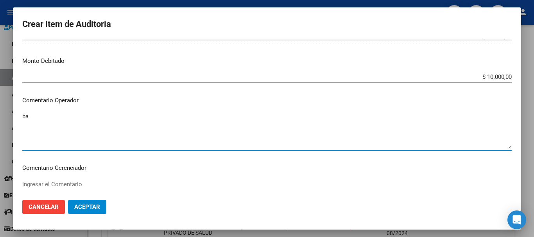
type textarea "b"
type textarea "BAJA DE MONOTRIBUTO 08/2024"
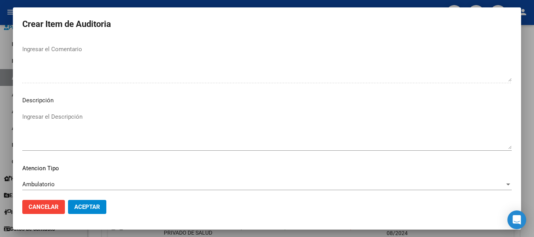
scroll to position [482, 0]
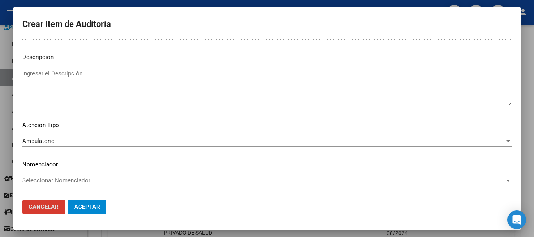
click at [68, 200] on button "Aceptar" at bounding box center [87, 207] width 38 height 14
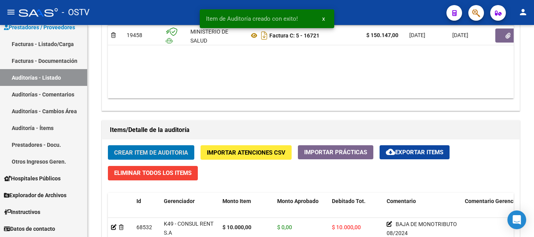
click at [108, 145] on button "Crear Item de Auditoria" at bounding box center [151, 152] width 86 height 14
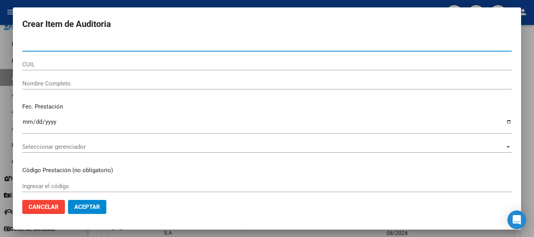
paste input "94202718"
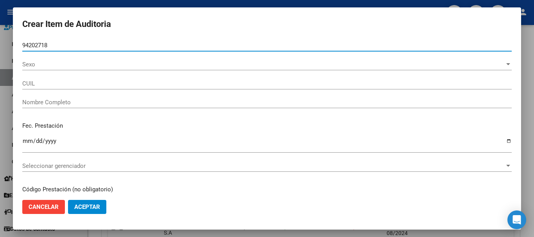
type input "94202718"
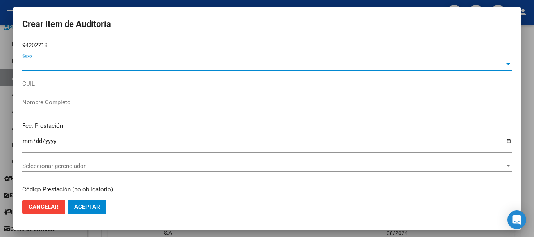
type input "23942027184"
type input "[PERSON_NAME] [PERSON_NAME]"
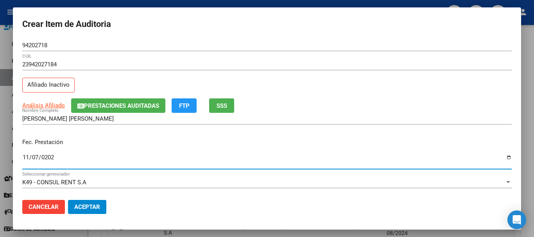
type input "[DATE]"
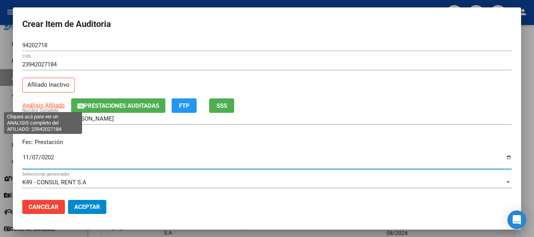
click at [43, 104] on span "Análisis Afiliado" at bounding box center [43, 105] width 43 height 7
type textarea "23942027184"
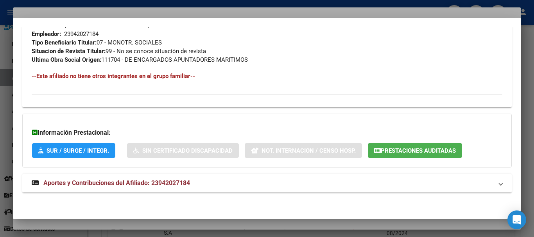
click at [163, 177] on mat-expansion-panel-header "Aportes y Contribuciones del Afiliado: 23942027184" at bounding box center [267, 183] width 490 height 19
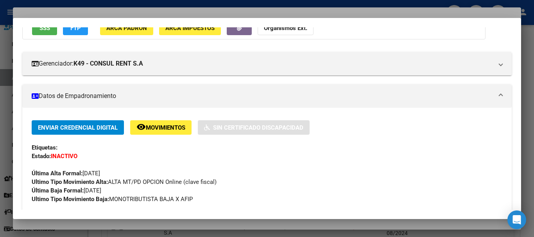
scroll to position [0, 0]
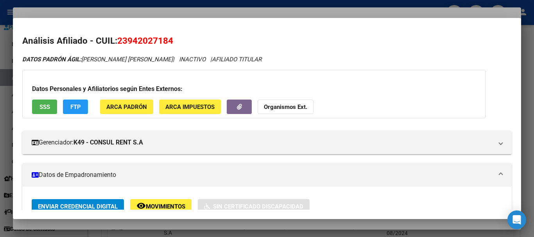
click at [279, 106] on strong "Organismos Ext." at bounding box center [285, 107] width 43 height 7
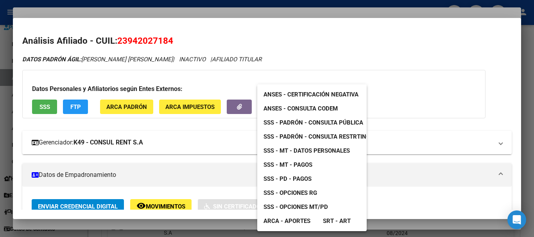
click at [312, 151] on span "SSS - MT - Datos Personales" at bounding box center [307, 150] width 86 height 7
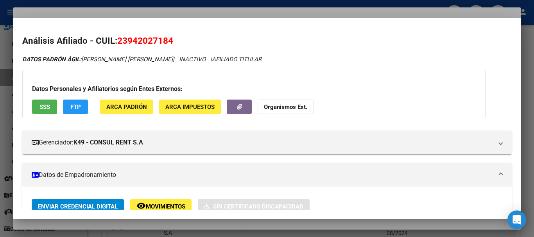
click at [131, 12] on div at bounding box center [267, 118] width 534 height 237
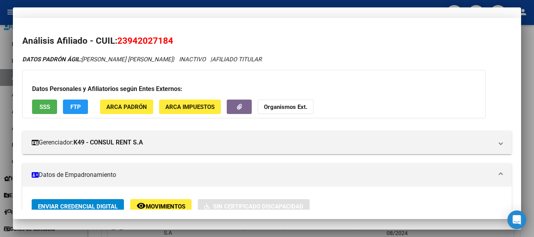
click at [252, 55] on div "94202718 Nro Documento" at bounding box center [267, 48] width 490 height 19
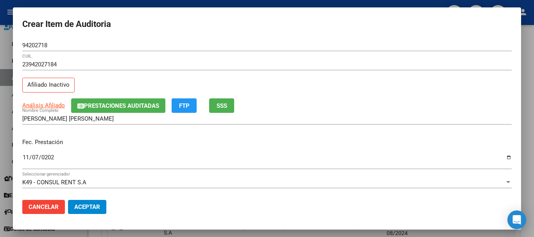
scroll to position [106, 0]
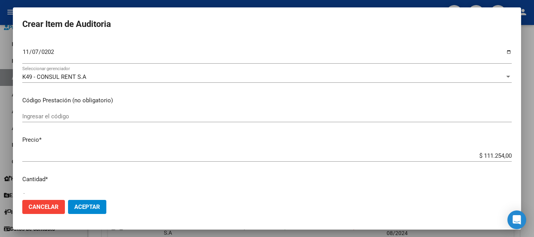
type input "$ 0,03"
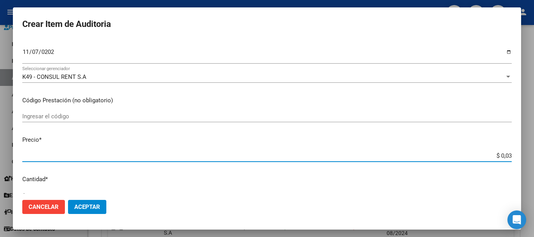
type input "$ 0,39"
type input "$ 3,99"
type input "$ 39,98"
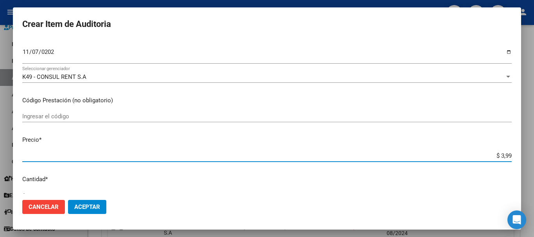
type input "$ 39,98"
type input "$ 399,80"
type input "$ 3.998,00"
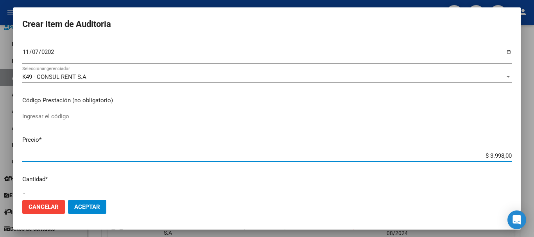
scroll to position [264, 0]
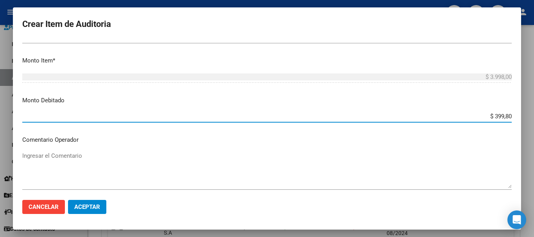
type input "$ 3.998,00"
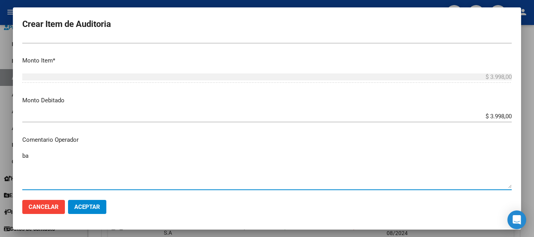
type textarea "b"
type textarea "BAJA DE MONOTRIBUTO 08/2024"
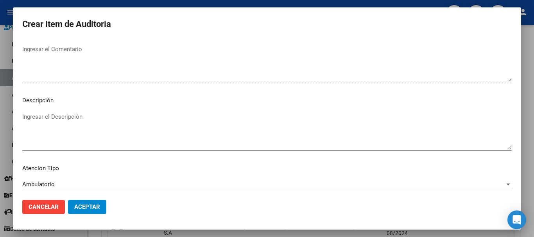
scroll to position [482, 0]
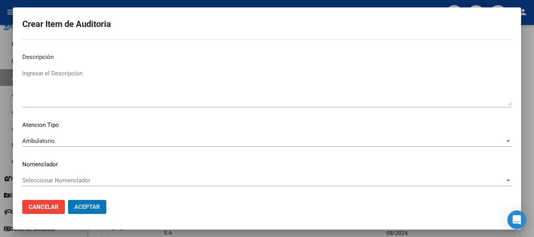
click at [68, 200] on button "Aceptar" at bounding box center [87, 207] width 38 height 14
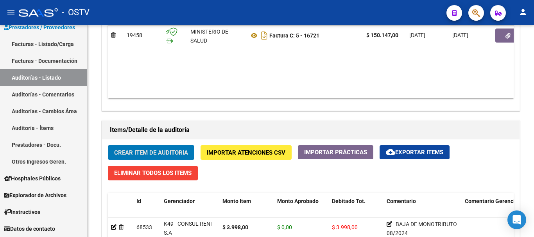
click at [108, 145] on button "Crear Item de Auditoria" at bounding box center [151, 152] width 86 height 14
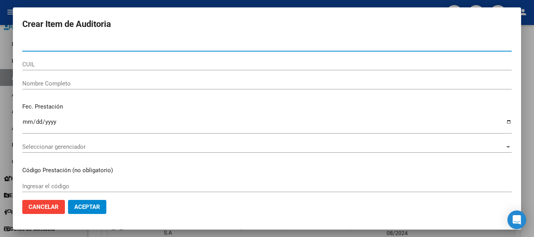
paste input "27954301"
type input "27954301"
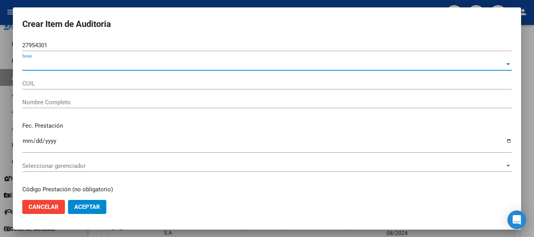
type input "27279543012"
type input "[PERSON_NAME] [PERSON_NAME]"
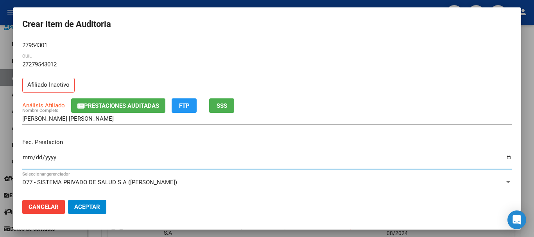
type input "[DATE]"
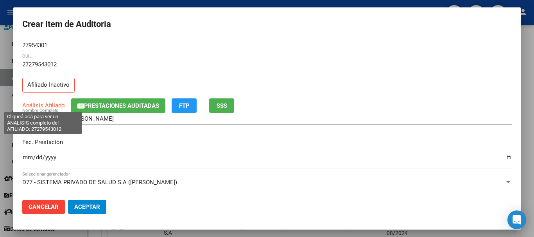
click at [39, 106] on span "Análisis Afiliado" at bounding box center [43, 105] width 43 height 7
type textarea "27279543012"
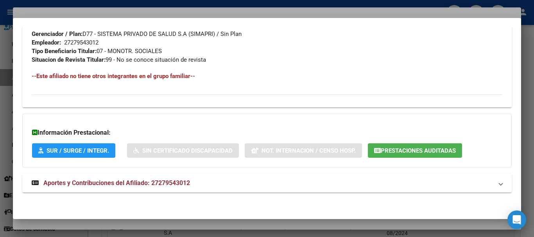
click at [109, 183] on span "Aportes y Contribuciones del Afiliado: 27279543012" at bounding box center [116, 182] width 147 height 7
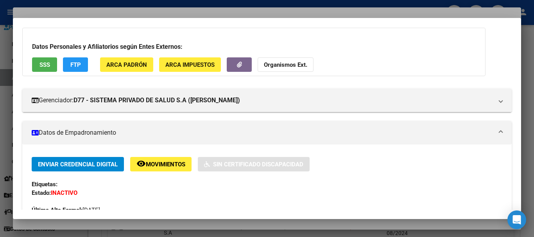
scroll to position [0, 0]
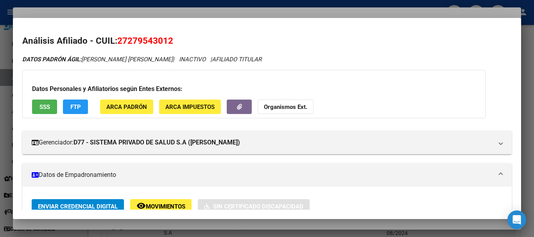
click at [282, 102] on button "Organismos Ext." at bounding box center [286, 107] width 56 height 14
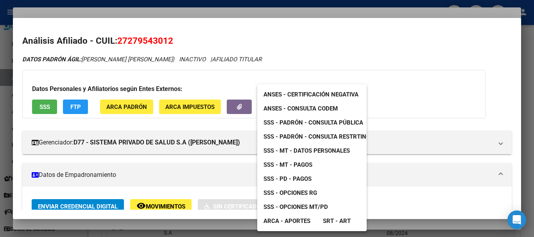
click at [331, 149] on span "SSS - MT - Datos Personales" at bounding box center [307, 150] width 86 height 7
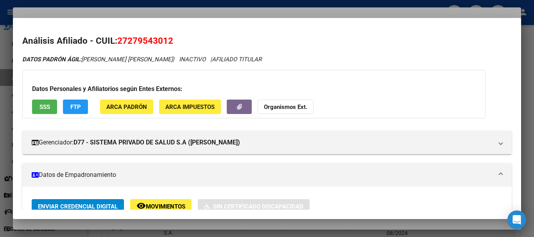
drag, startPoint x: 142, startPoint y: 12, endPoint x: 201, endPoint y: 13, distance: 59.1
click at [142, 11] on div at bounding box center [267, 118] width 534 height 237
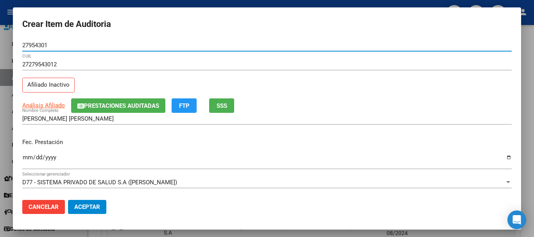
click at [316, 47] on input "27954301" at bounding box center [267, 45] width 490 height 7
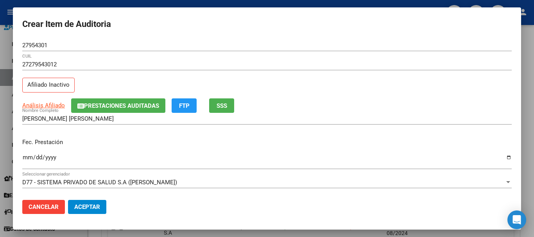
scroll to position [106, 0]
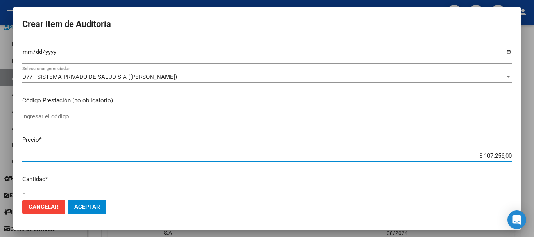
type input "$ 0,01"
type input "$ 0,12"
type input "$ 1,26"
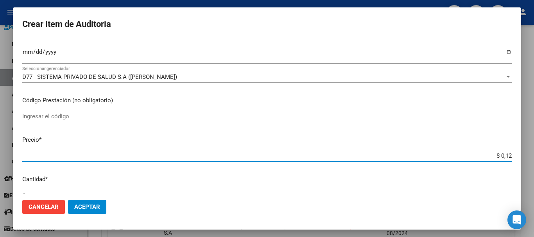
type input "$ 1,26"
type input "$ 12,67"
type input "$ 126,70"
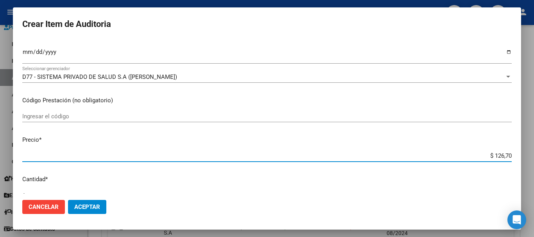
type input "$ 1.267,00"
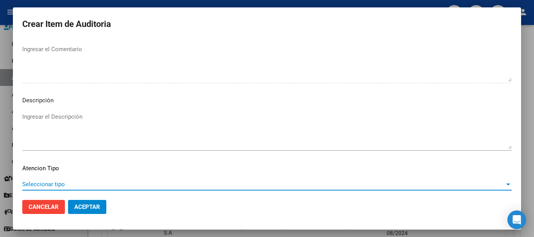
scroll to position [482, 0]
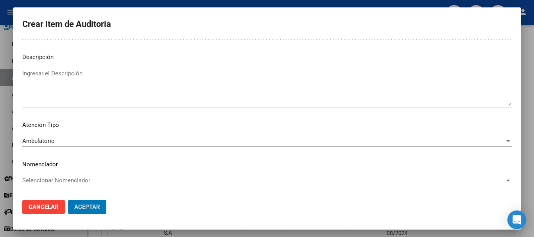
click at [68, 200] on button "Aceptar" at bounding box center [87, 207] width 38 height 14
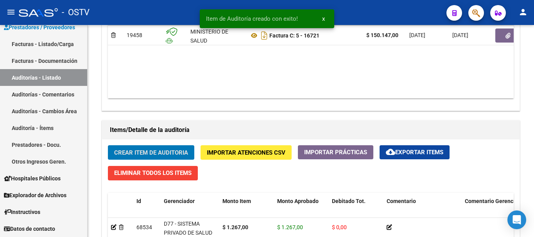
click at [108, 145] on button "Crear Item de Auditoria" at bounding box center [151, 152] width 86 height 14
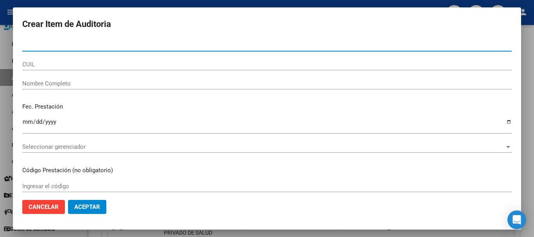
paste input "29931930"
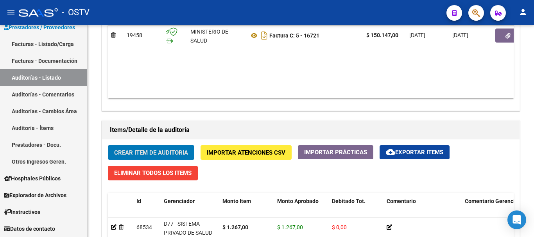
click at [108, 145] on button "Crear Item de Auditoria" at bounding box center [151, 152] width 86 height 14
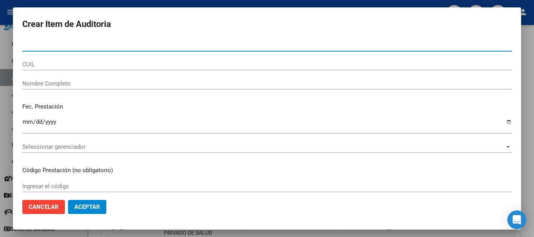
paste input "29931930"
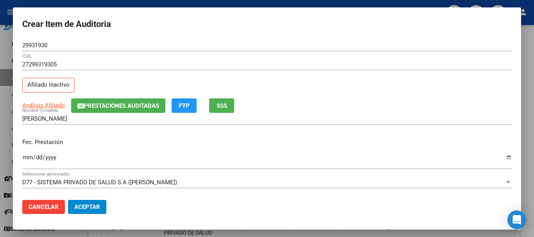
click at [55, 102] on app-link-go-to "Análisis Afiliado" at bounding box center [43, 105] width 43 height 9
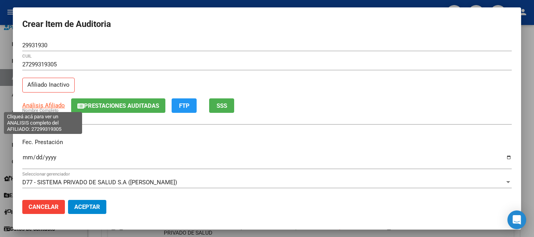
click at [55, 105] on span "Análisis Afiliado" at bounding box center [43, 105] width 43 height 7
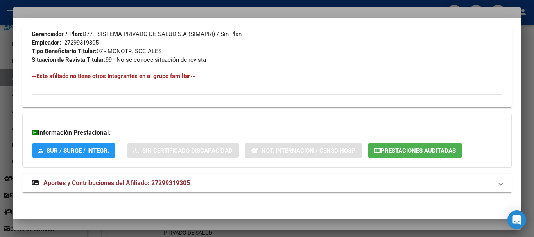
click at [148, 185] on span "Aportes y Contribuciones del Afiliado: 27299319305" at bounding box center [116, 182] width 147 height 7
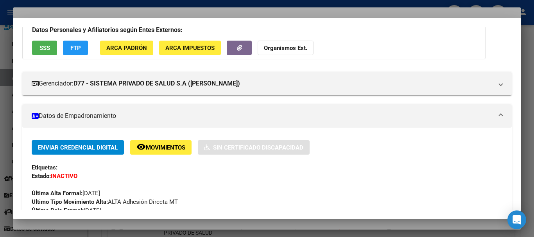
scroll to position [0, 0]
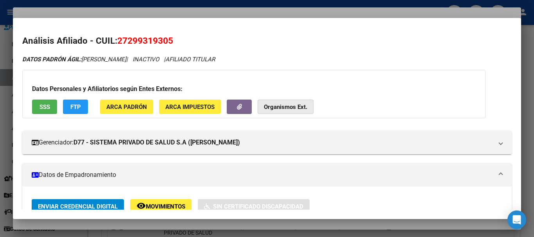
click at [290, 110] on strong "Organismos Ext." at bounding box center [285, 107] width 43 height 7
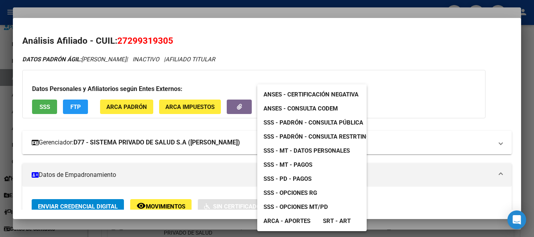
click at [319, 149] on span "SSS - MT - Datos Personales" at bounding box center [307, 150] width 86 height 7
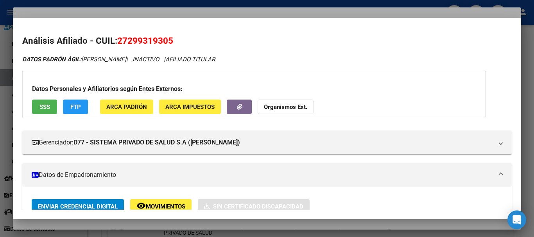
click at [142, 12] on div at bounding box center [267, 118] width 534 height 237
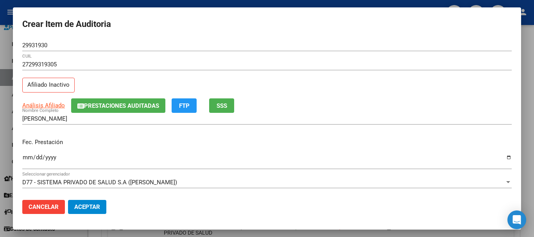
click at [129, 96] on div "27299319305 CUIL Afiliado Inactivo" at bounding box center [267, 79] width 490 height 40
click at [154, 104] on span "Prestaciones Auditadas" at bounding box center [121, 105] width 75 height 7
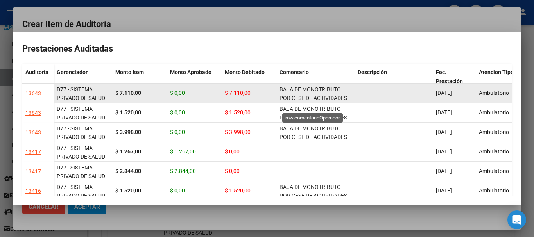
click at [314, 95] on span "BAJA DE MONOTRIBUTO POR CESE DE ACTIVIDADES 08/2024" at bounding box center [314, 98] width 68 height 24
copy span "BAJA DE MONOTRIBUTO POR CESE DE ACTIVIDADES 08/2024"
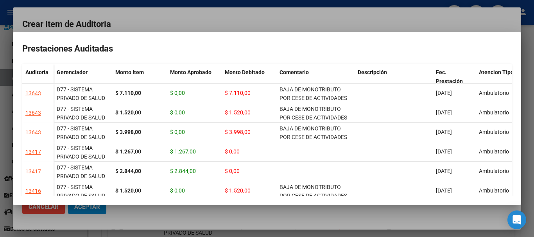
click at [315, 18] on div at bounding box center [267, 118] width 534 height 237
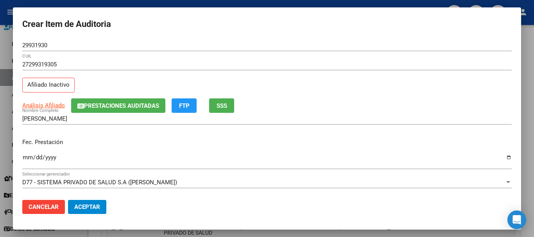
click at [367, 64] on input "27299319305" at bounding box center [267, 64] width 490 height 7
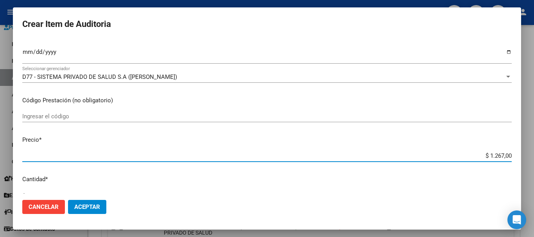
scroll to position [264, 0]
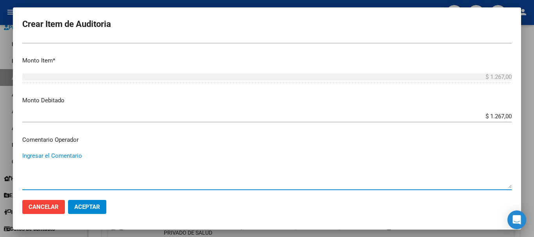
paste textarea "BAJA DE MONOTRIBUTO POR CESE DE ACTIVIDADES 08/2024"
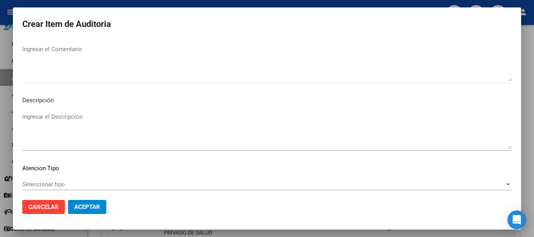
scroll to position [482, 0]
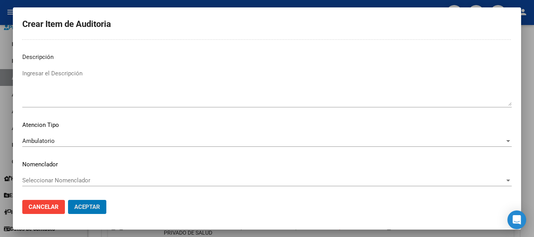
click at [68, 200] on button "Aceptar" at bounding box center [87, 207] width 38 height 14
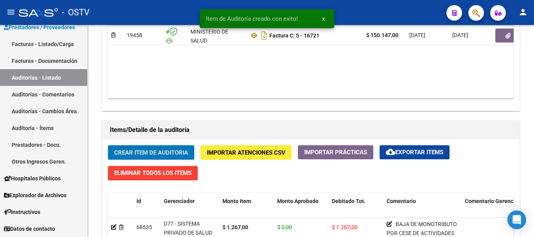
click at [108, 145] on button "Crear Item de Auditoria" at bounding box center [151, 152] width 86 height 14
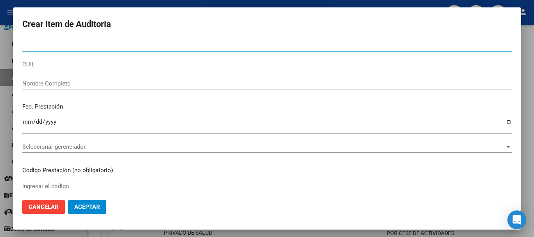
paste input "30029106"
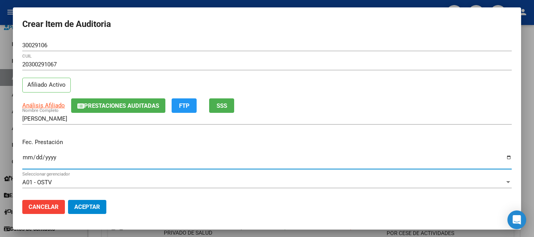
click at [45, 105] on span "Análisis Afiliado" at bounding box center [43, 105] width 43 height 7
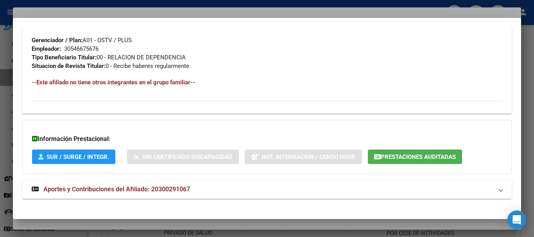
scroll to position [395, 0]
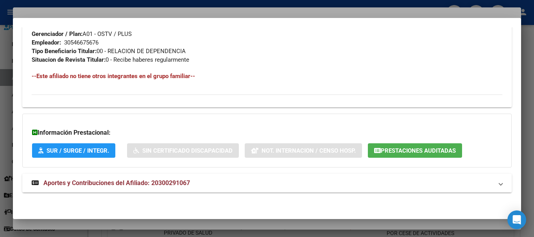
click at [133, 188] on mat-expansion-panel-header "Aportes y Contribuciones del Afiliado: 20300291067" at bounding box center [267, 183] width 490 height 19
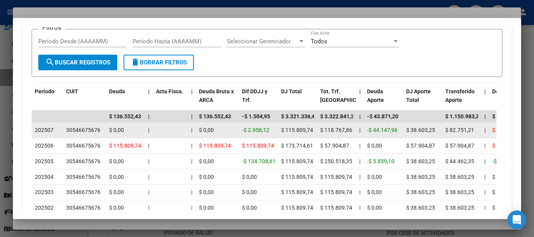
scroll to position [721, 0]
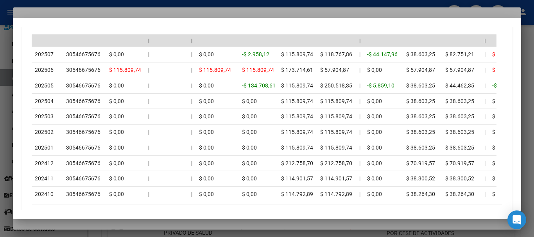
click at [115, 16] on div at bounding box center [267, 118] width 534 height 237
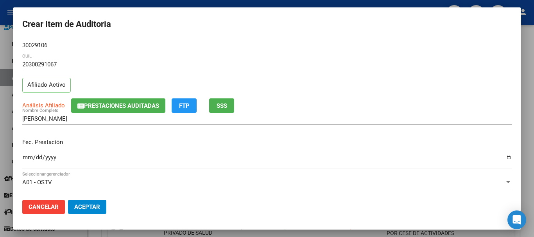
click at [355, 63] on input "20300291067" at bounding box center [267, 64] width 490 height 7
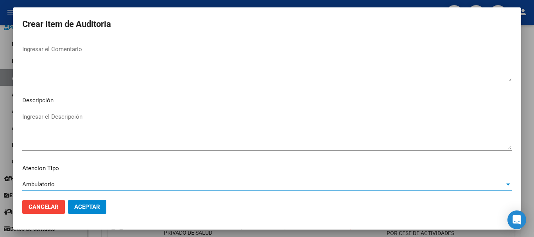
scroll to position [482, 0]
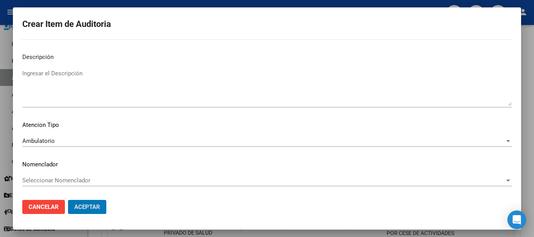
click at [68, 200] on button "Aceptar" at bounding box center [87, 207] width 38 height 14
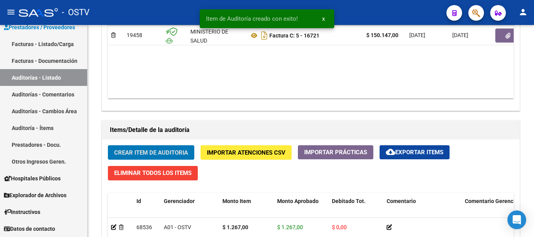
click at [108, 145] on button "Crear Item de Auditoria" at bounding box center [151, 152] width 86 height 14
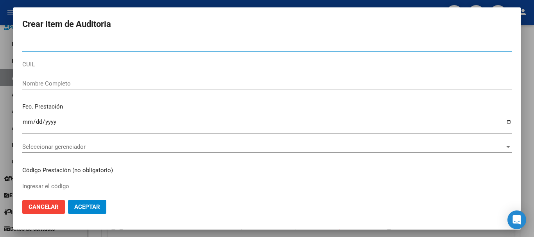
paste input "30606967"
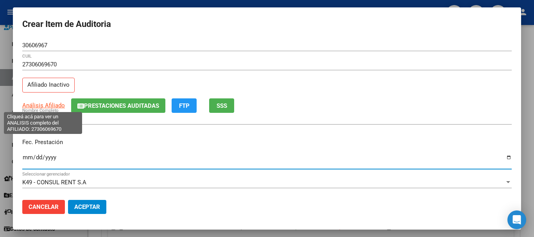
click at [48, 105] on span "Análisis Afiliado" at bounding box center [43, 105] width 43 height 7
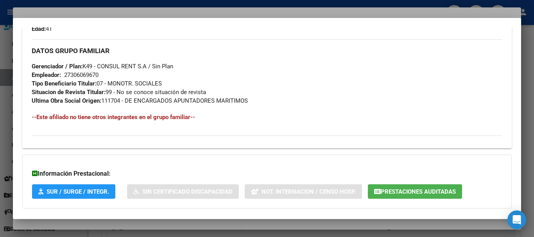
scroll to position [420, 0]
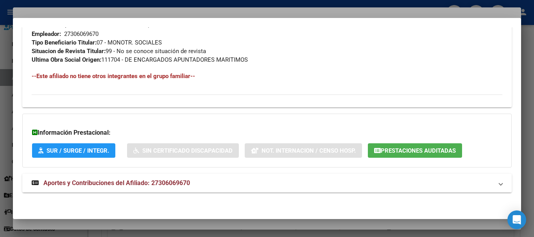
click at [185, 186] on span "Aportes y Contribuciones del Afiliado: 27306069670" at bounding box center [116, 182] width 147 height 7
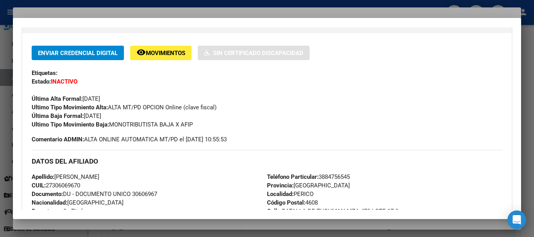
scroll to position [0, 0]
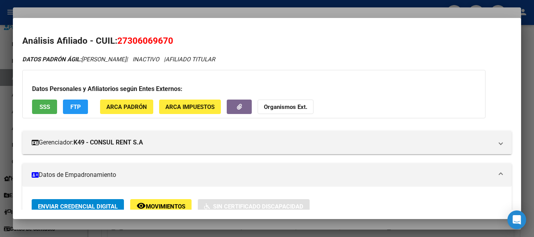
click at [226, 13] on div at bounding box center [267, 118] width 534 height 237
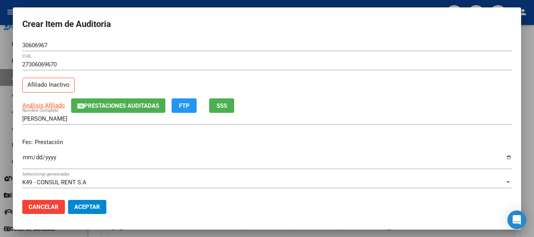
click at [110, 108] on span "Prestaciones Auditadas" at bounding box center [121, 105] width 75 height 7
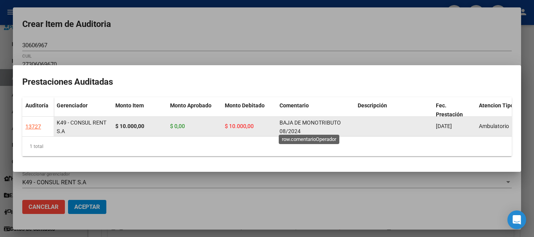
click at [305, 122] on span "BAJA DE MONOTRIBUTO 08/2024" at bounding box center [310, 127] width 61 height 15
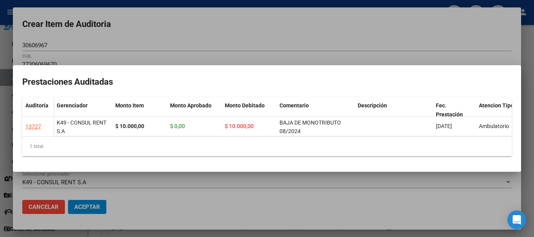
copy span "BAJA DE MONOTRIBUTO 08/2024"
click at [271, 44] on div at bounding box center [267, 118] width 534 height 237
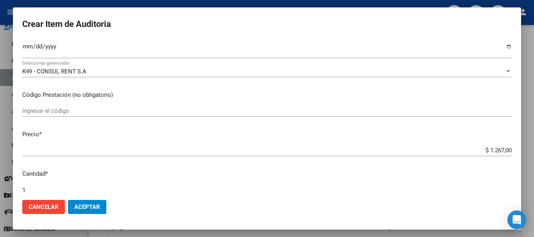
scroll to position [264, 0]
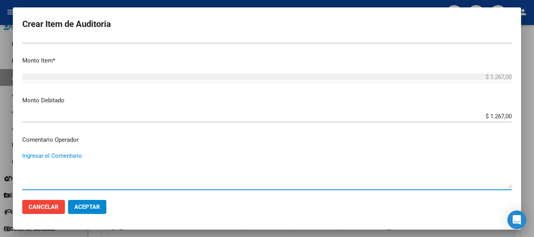
paste textarea "BAJA DE MONOTRIBUTO 08/2024"
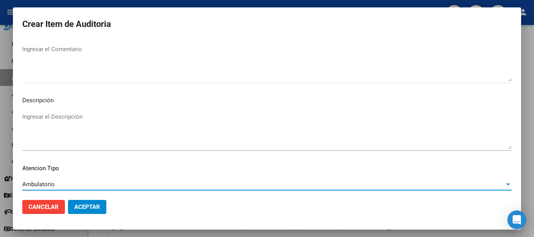
scroll to position [482, 0]
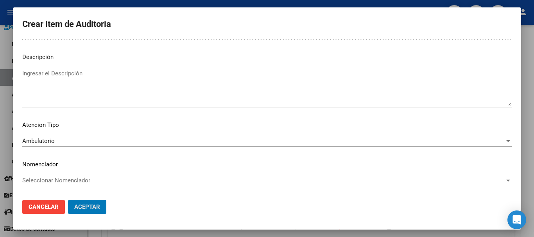
click at [68, 200] on button "Aceptar" at bounding box center [87, 207] width 38 height 14
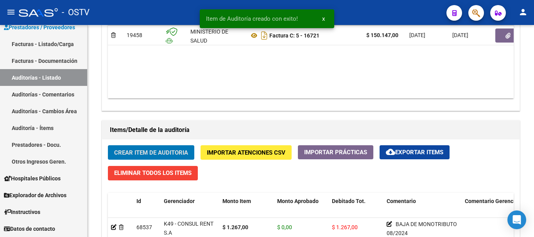
click at [108, 145] on button "Crear Item de Auditoria" at bounding box center [151, 152] width 86 height 14
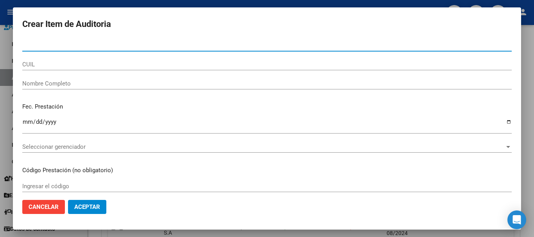
paste input "29931930"
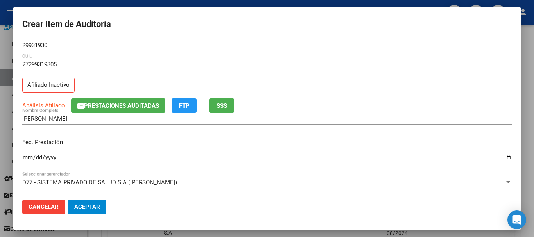
click at [28, 158] on input "Ingresar la fecha" at bounding box center [267, 160] width 490 height 13
click at [153, 0] on div at bounding box center [267, 118] width 534 height 237
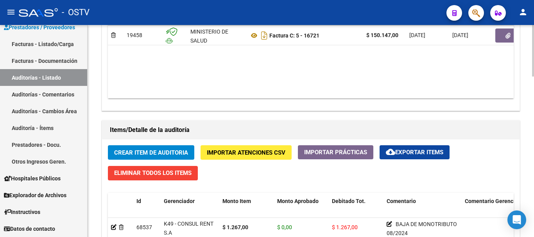
click at [146, 154] on span "Crear Item de Auditoria" at bounding box center [151, 152] width 74 height 7
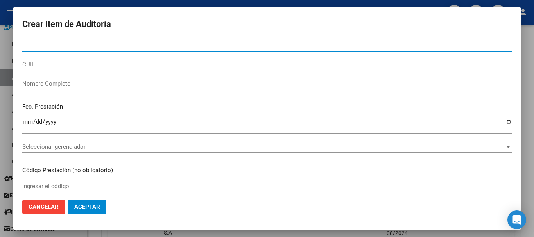
paste input "30606967"
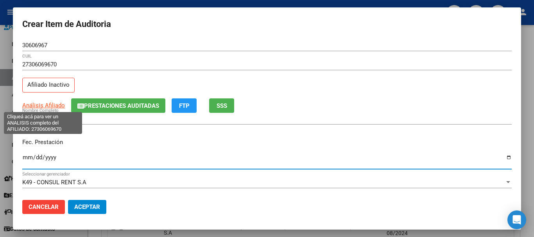
click at [53, 105] on span "Análisis Afiliado" at bounding box center [43, 105] width 43 height 7
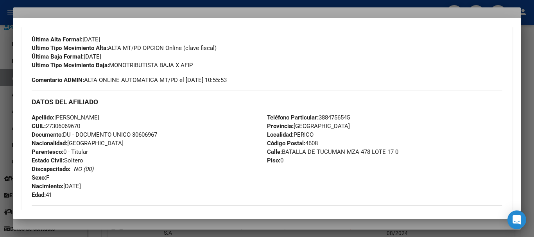
scroll to position [140, 0]
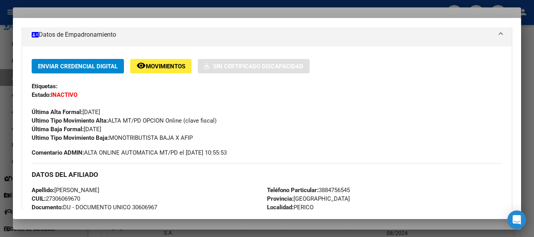
click at [143, 13] on div at bounding box center [267, 118] width 534 height 237
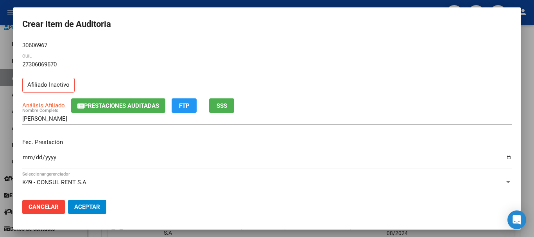
click at [132, 109] on span "Prestaciones Auditadas" at bounding box center [121, 105] width 75 height 7
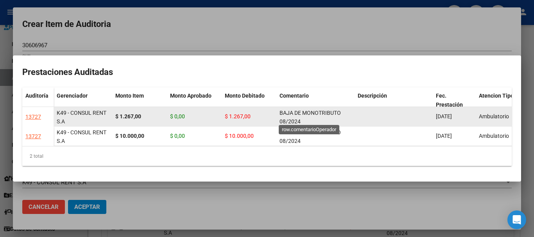
click at [303, 110] on span "BAJA DE MONOTRIBUTO 08/2024" at bounding box center [310, 117] width 61 height 15
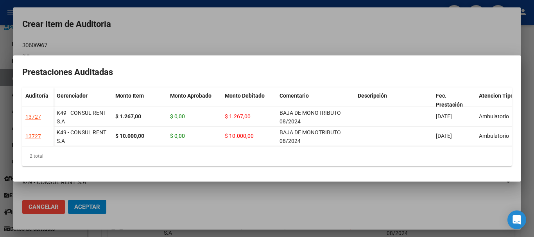
copy span "BAJA DE MONOTRIBUTO 08/2024"
click at [285, 32] on div at bounding box center [267, 118] width 534 height 237
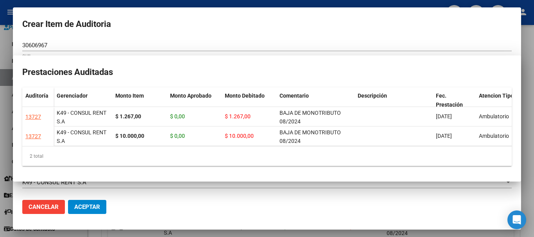
click at [414, 75] on div "27306069670 CUIL" at bounding box center [267, 68] width 490 height 19
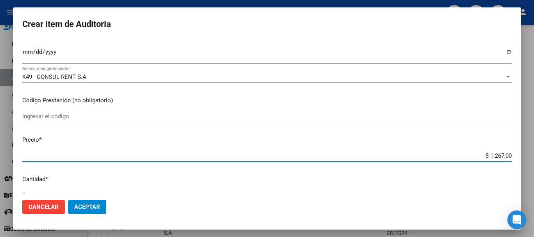
scroll to position [264, 0]
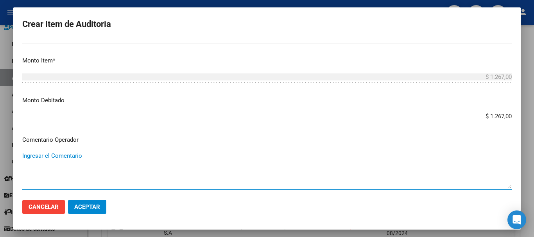
paste textarea "BAJA DE MONOTRIBUTO 08/2024"
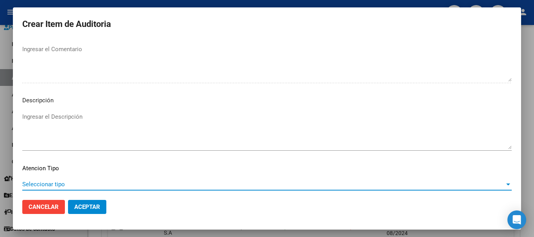
scroll to position [482, 0]
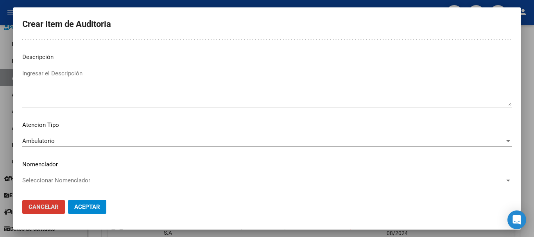
click at [68, 200] on button "Aceptar" at bounding box center [87, 207] width 38 height 14
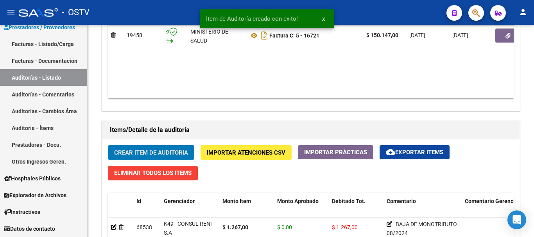
click at [108, 145] on button "Crear Item de Auditoria" at bounding box center [151, 152] width 86 height 14
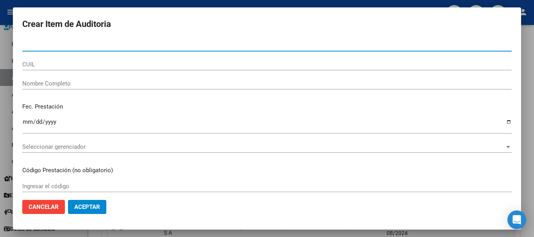
paste input "30029106"
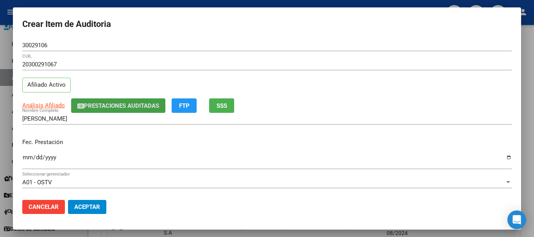
click at [105, 104] on span "Prestaciones Auditadas" at bounding box center [121, 105] width 75 height 7
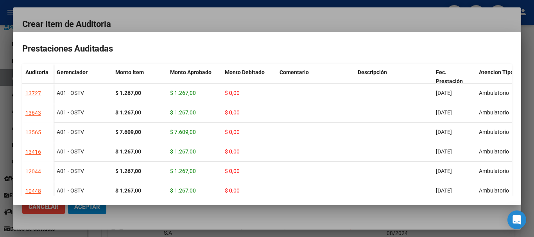
click at [278, 23] on div at bounding box center [267, 118] width 534 height 237
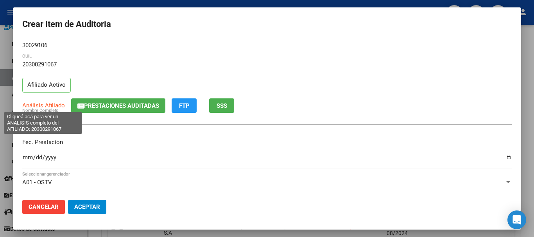
click at [45, 107] on span "Análisis Afiliado" at bounding box center [43, 105] width 43 height 7
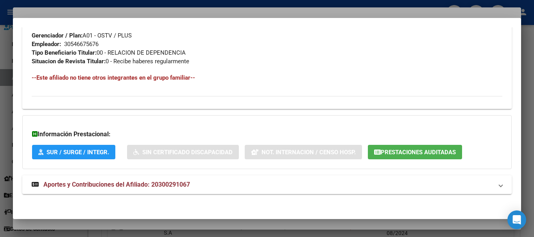
scroll to position [395, 0]
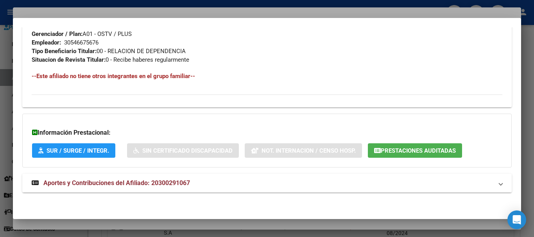
click at [171, 183] on span "Aportes y Contribuciones del Afiliado: 20300291067" at bounding box center [116, 182] width 147 height 7
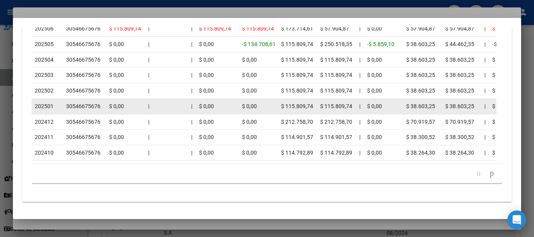
scroll to position [773, 0]
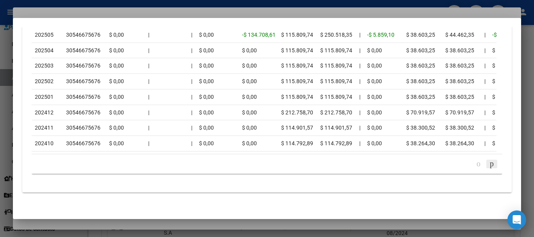
click at [489, 169] on icon "go to next page" at bounding box center [492, 163] width 6 height 9
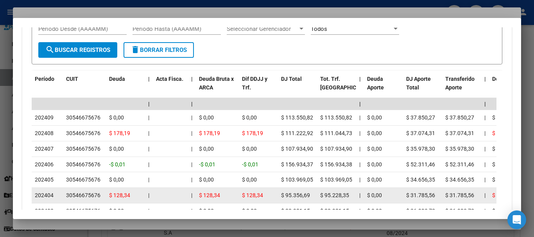
scroll to position [655, 0]
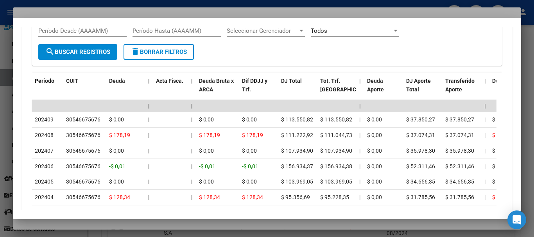
click at [117, 12] on div at bounding box center [267, 118] width 534 height 237
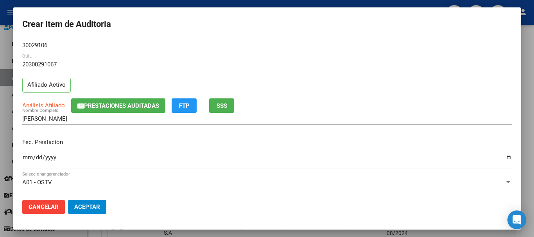
click at [337, 91] on div "20300291067 CUIL Afiliado Activo" at bounding box center [267, 79] width 490 height 40
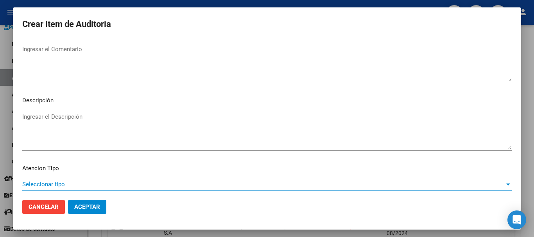
scroll to position [482, 0]
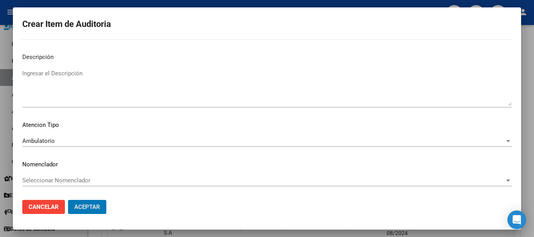
click at [68, 200] on button "Aceptar" at bounding box center [87, 207] width 38 height 14
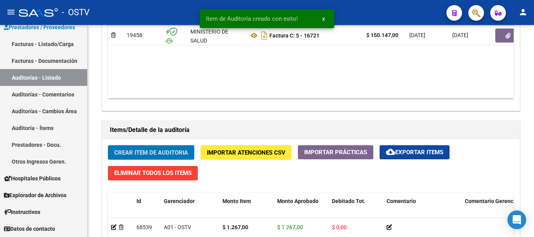
click at [108, 145] on button "Crear Item de Auditoria" at bounding box center [151, 152] width 86 height 14
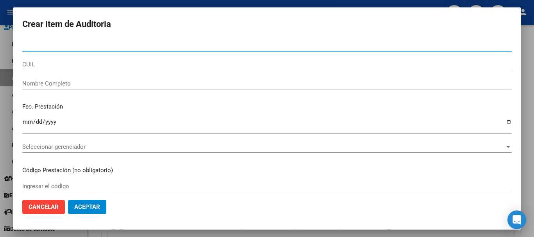
paste input "30109671"
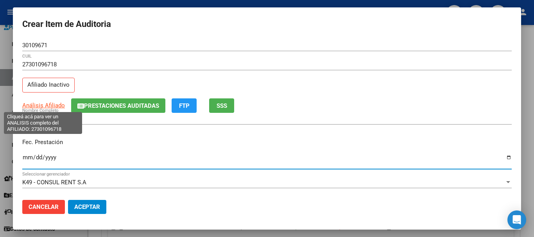
click at [51, 103] on span "Análisis Afiliado" at bounding box center [43, 105] width 43 height 7
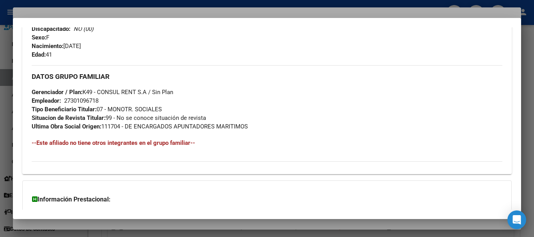
scroll to position [420, 0]
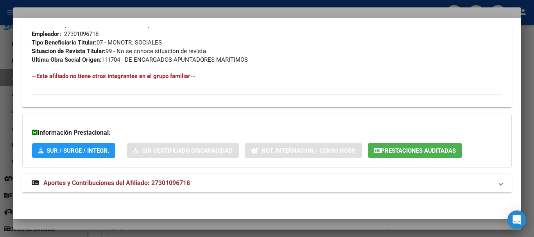
click at [164, 177] on mat-expansion-panel-header "Aportes y Contribuciones del Afiliado: 27301096718" at bounding box center [267, 183] width 490 height 19
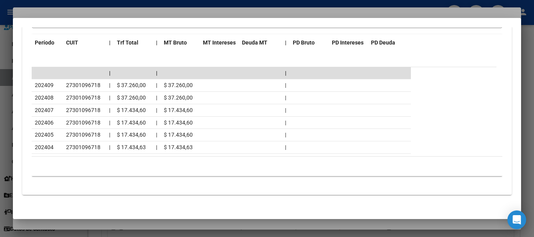
scroll to position [722, 0]
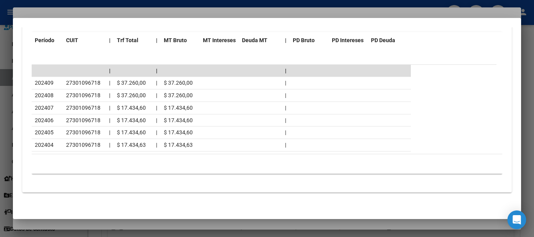
click at [132, 14] on div at bounding box center [267, 118] width 534 height 237
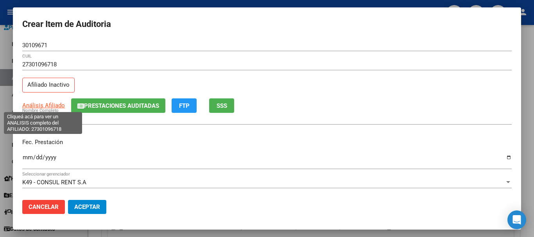
click at [51, 106] on span "Análisis Afiliado" at bounding box center [43, 105] width 43 height 7
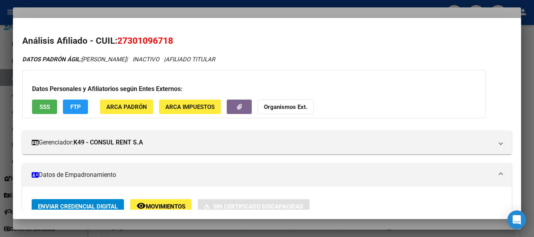
click at [291, 106] on strong "Organismos Ext." at bounding box center [285, 107] width 43 height 7
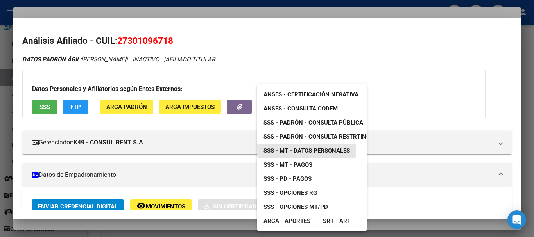
click at [305, 153] on span "SSS - MT - Datos Personales" at bounding box center [307, 150] width 86 height 7
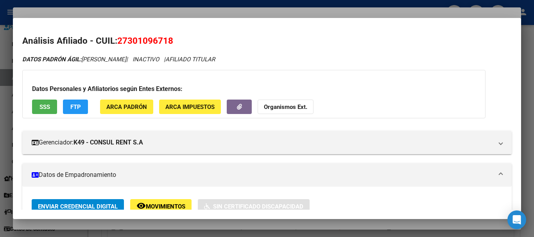
click at [156, 10] on div at bounding box center [267, 118] width 534 height 237
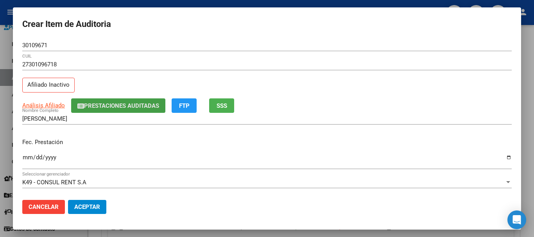
click at [144, 108] on span "Prestaciones Auditadas" at bounding box center [121, 105] width 75 height 7
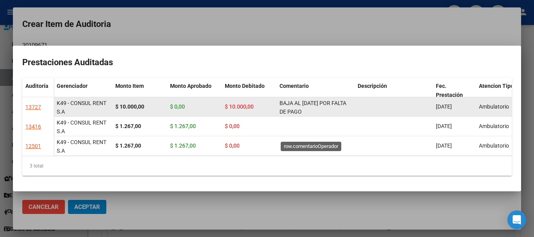
click at [297, 100] on span "BAJA AL [DATE] POR FALTA DE PAGO CORRESPONDIENTE PARA CONTAR CON COBERTURA" at bounding box center [313, 116] width 67 height 33
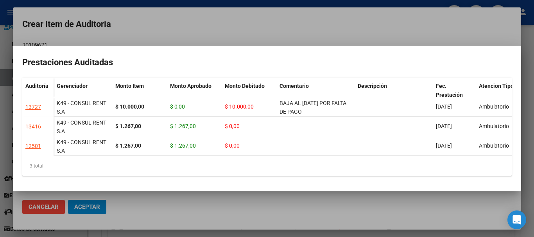
copy span "BAJA AL [DATE] POR FALTA DE PAGO CORRESPONDIENTE PARA CONTAR CON COBERTURA"
click at [290, 32] on div at bounding box center [267, 118] width 534 height 237
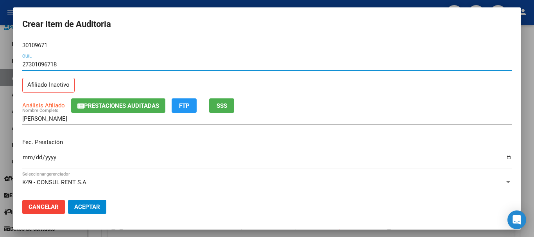
click at [379, 64] on input "27301096718" at bounding box center [267, 64] width 490 height 7
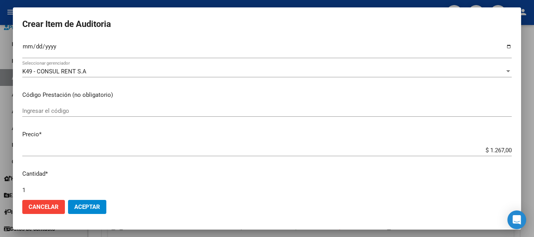
scroll to position [264, 0]
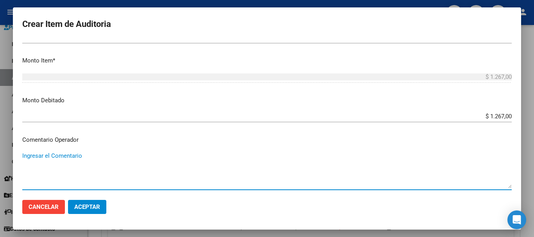
paste textarea "BAJA AL [DATE] POR FALTA DE PAGO CORRESPONDIENTE PARA CONTAR CON COBERTURA"
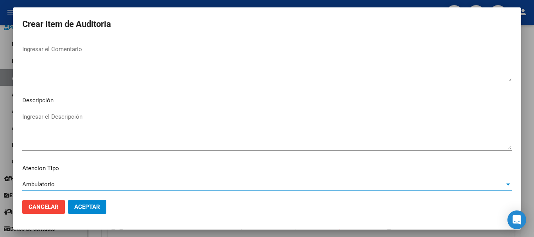
scroll to position [482, 0]
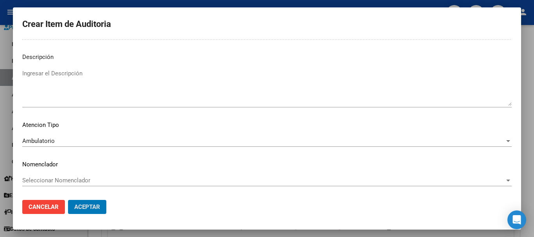
click at [68, 200] on button "Aceptar" at bounding box center [87, 207] width 38 height 14
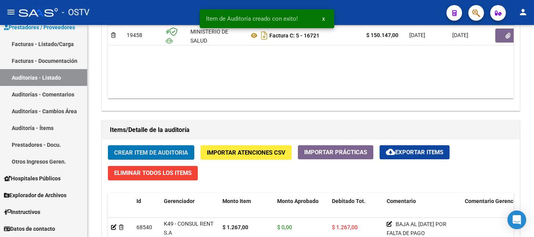
click at [108, 145] on button "Crear Item de Auditoria" at bounding box center [151, 152] width 86 height 14
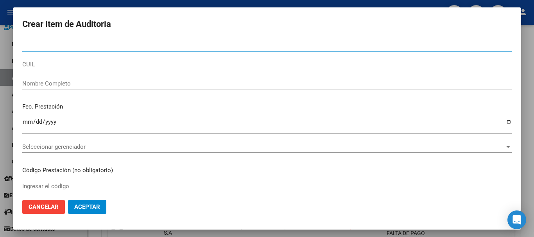
paste input "30109671"
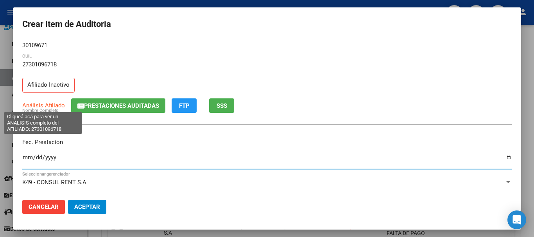
click at [46, 103] on span "Análisis Afiliado" at bounding box center [43, 105] width 43 height 7
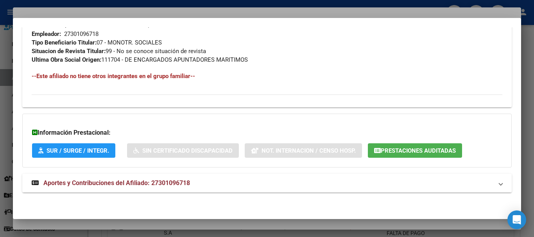
click at [166, 187] on strong "Aportes y Contribuciones del Afiliado: 27301096718" at bounding box center [111, 183] width 158 height 9
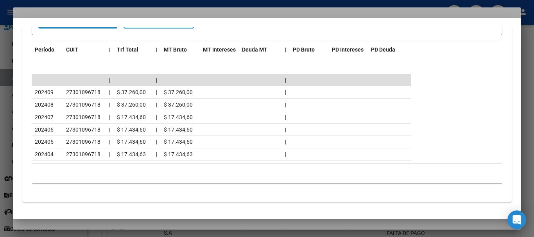
scroll to position [713, 0]
click at [159, 11] on div at bounding box center [267, 118] width 534 height 237
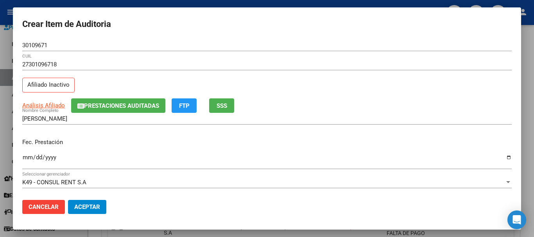
click at [140, 107] on span "Prestaciones Auditadas" at bounding box center [121, 105] width 75 height 7
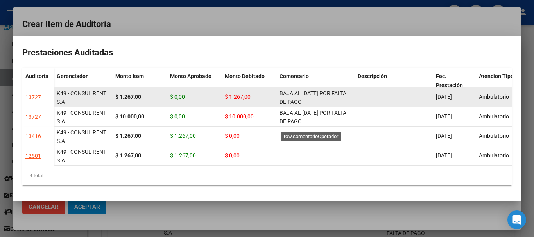
click at [293, 91] on span "BAJA AL [DATE] POR FALTA DE PAGO CORRESPONDIENTE PARA CONTAR CON COBERTURA" at bounding box center [313, 106] width 67 height 33
copy span "BAJA AL [DATE] POR FALTA DE PAGO CORRESPONDIENTE PARA CONTAR CON COBERTURA"
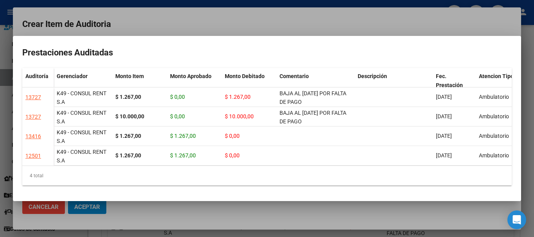
click at [273, 19] on div at bounding box center [267, 118] width 534 height 237
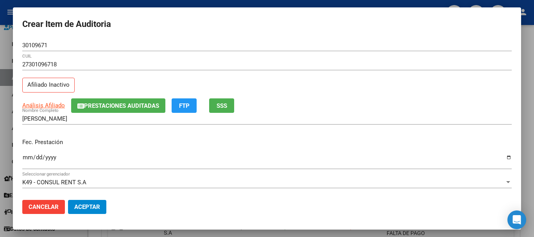
click at [309, 68] on div "27301096718 CUIL" at bounding box center [267, 65] width 490 height 12
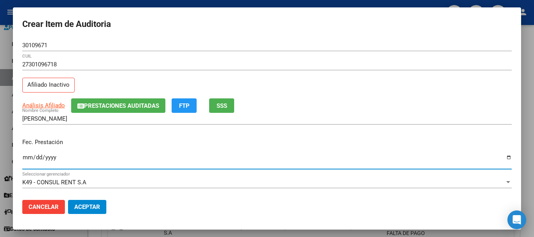
click at [145, 104] on span "Prestaciones Auditadas" at bounding box center [121, 105] width 75 height 7
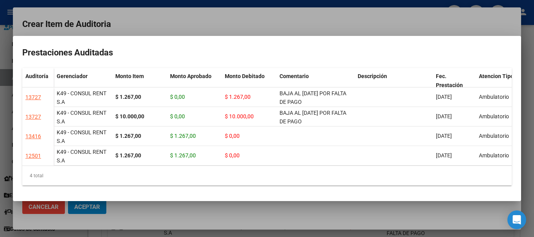
click at [213, 38] on mat-dialog-container "Prestaciones Auditadas Auditoría Gerenciador Monto Item Monto Aprobado Monto De…" at bounding box center [267, 118] width 508 height 165
drag, startPoint x: 248, startPoint y: 31, endPoint x: 261, endPoint y: 45, distance: 19.7
click at [249, 30] on div at bounding box center [267, 118] width 534 height 237
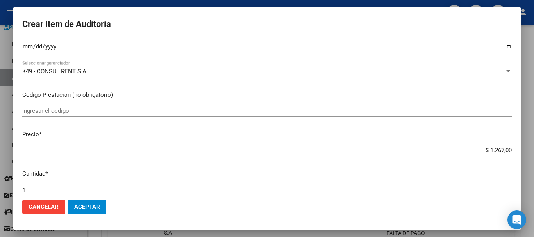
scroll to position [264, 0]
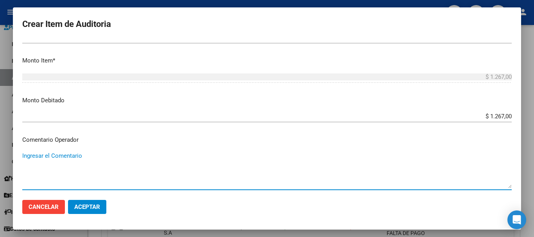
paste textarea "BAJA AL [DATE] POR FALTA DE PAGO CORRESPONDIENTE PARA CONTAR CON COBERTURA"
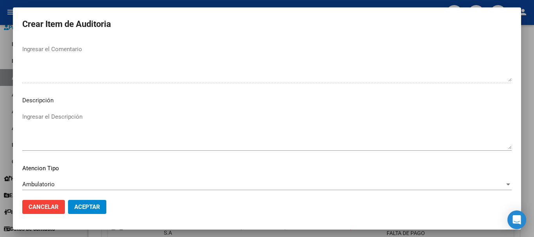
scroll to position [482, 0]
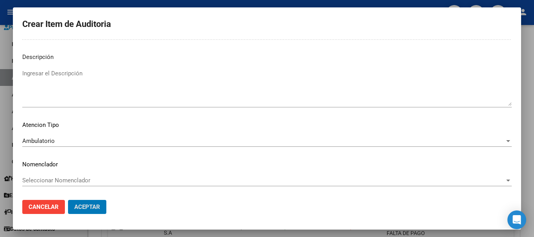
click at [68, 200] on button "Aceptar" at bounding box center [87, 207] width 38 height 14
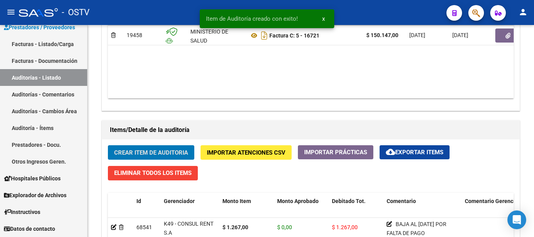
click at [108, 145] on button "Crear Item de Auditoria" at bounding box center [151, 152] width 86 height 14
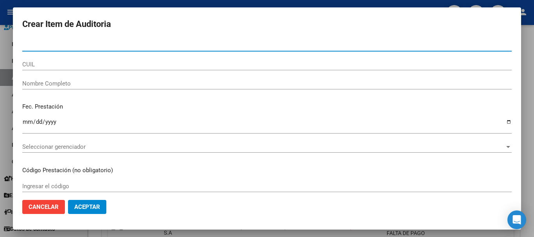
paste input "27844230"
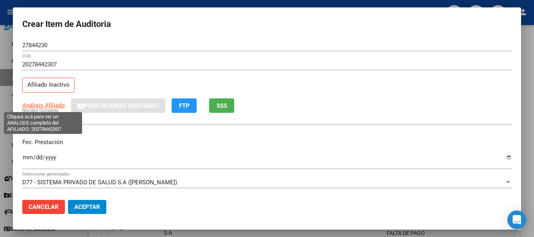
click at [47, 107] on span "Análisis Afiliado" at bounding box center [43, 105] width 43 height 7
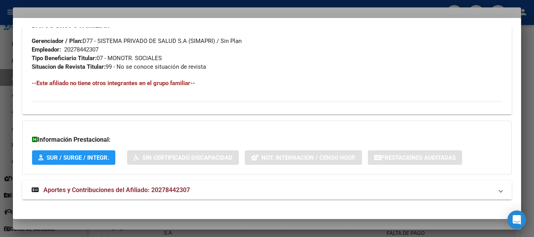
scroll to position [405, 0]
click at [131, 186] on span "Aportes y Contribuciones del Afiliado: 20278442307" at bounding box center [116, 189] width 147 height 7
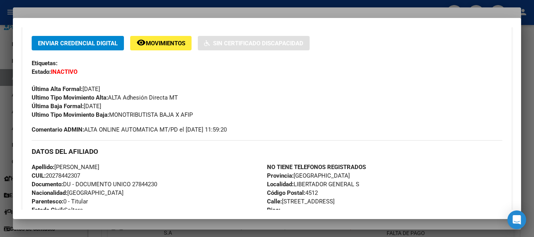
scroll to position [118, 0]
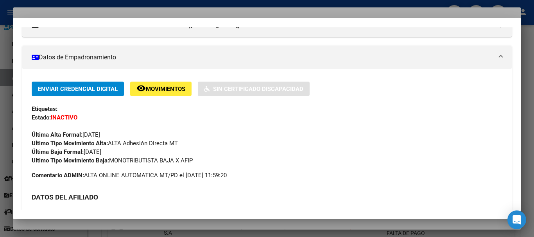
click at [138, 13] on div at bounding box center [267, 118] width 534 height 237
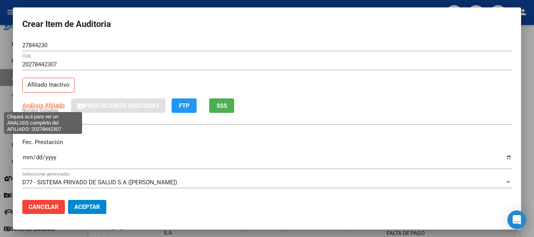
click at [32, 104] on span "Análisis Afiliado" at bounding box center [43, 105] width 43 height 7
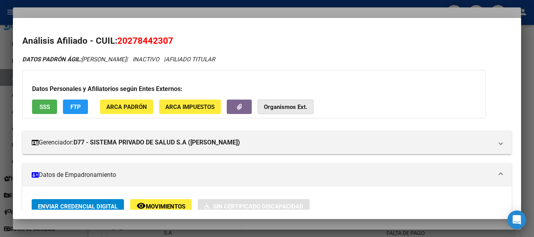
click at [285, 107] on strong "Organismos Ext." at bounding box center [285, 107] width 43 height 7
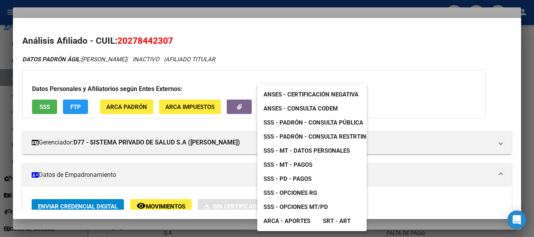
click at [330, 154] on span "SSS - MT - Datos Personales" at bounding box center [307, 150] width 86 height 7
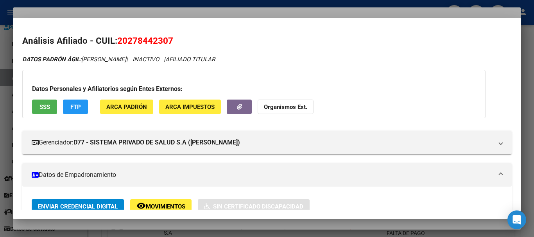
click at [206, 15] on div at bounding box center [267, 118] width 534 height 237
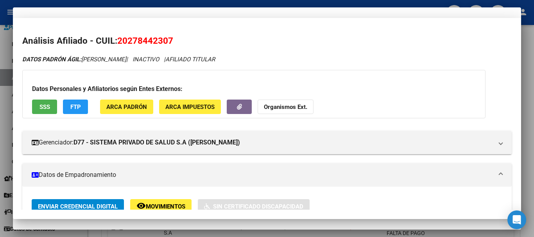
click at [316, 66] on input "20278442307" at bounding box center [267, 64] width 490 height 7
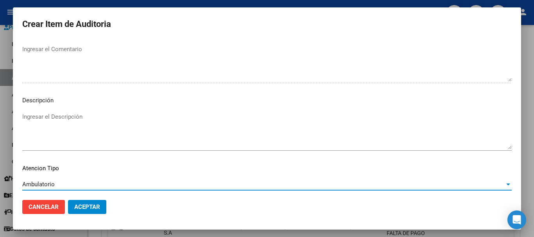
scroll to position [482, 0]
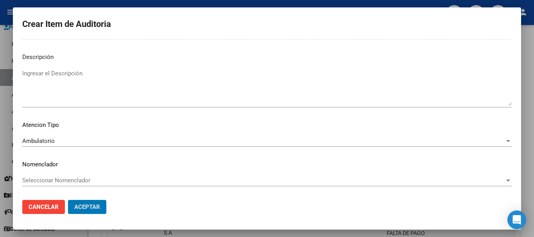
click at [68, 200] on button "Aceptar" at bounding box center [87, 207] width 38 height 14
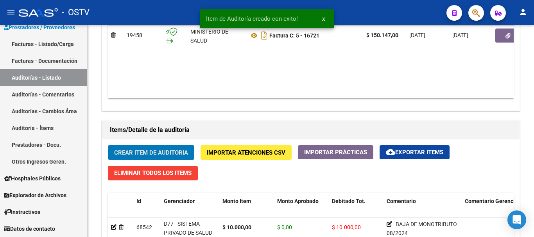
click at [108, 145] on button "Crear Item de Auditoria" at bounding box center [151, 152] width 86 height 14
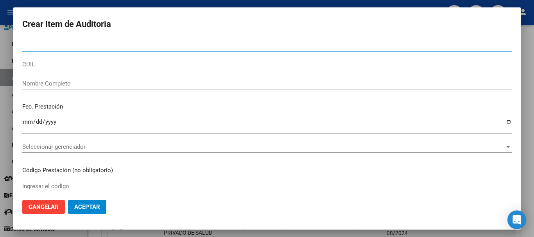
paste input "29629405"
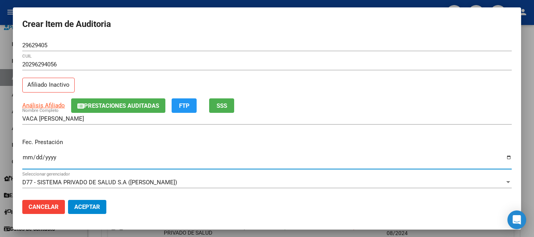
click at [58, 107] on span "Análisis Afiliado" at bounding box center [43, 105] width 43 height 7
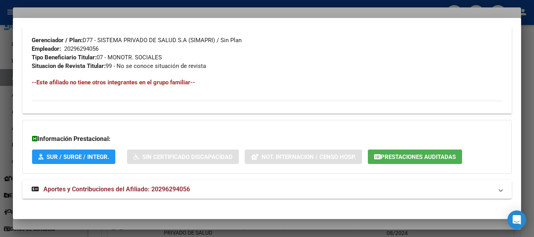
scroll to position [412, 0]
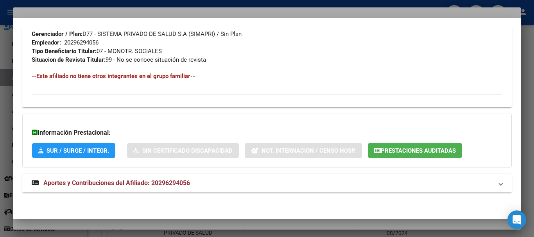
click at [210, 182] on mat-panel-title "Aportes y Contribuciones del Afiliado: 20296294056" at bounding box center [262, 183] width 461 height 9
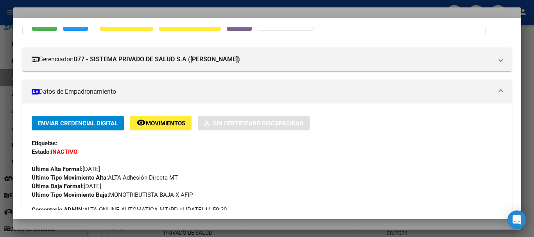
scroll to position [0, 0]
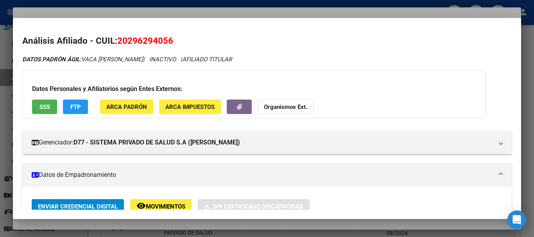
click at [160, 9] on div at bounding box center [267, 118] width 534 height 237
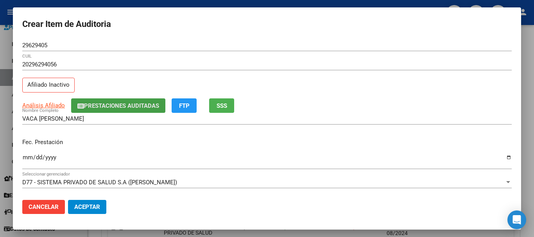
click at [127, 105] on span "Prestaciones Auditadas" at bounding box center [121, 105] width 75 height 7
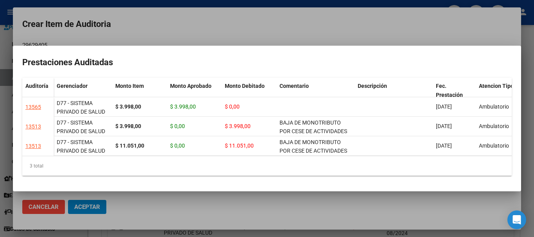
click at [159, 28] on div at bounding box center [267, 118] width 534 height 237
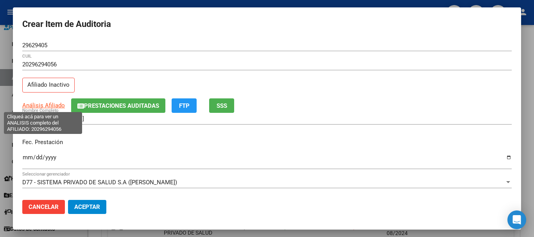
click at [49, 106] on span "Análisis Afiliado" at bounding box center [43, 105] width 43 height 7
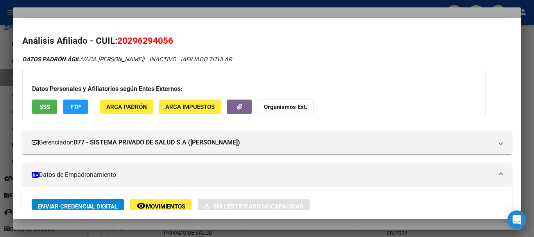
click at [296, 107] on strong "Organismos Ext." at bounding box center [285, 107] width 43 height 7
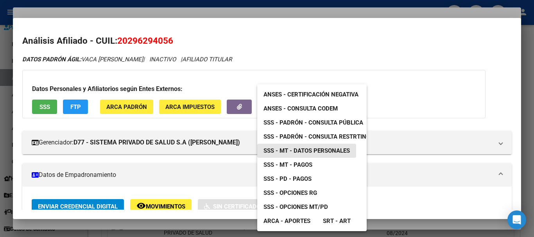
click at [323, 153] on span "SSS - MT - Datos Personales" at bounding box center [307, 150] width 86 height 7
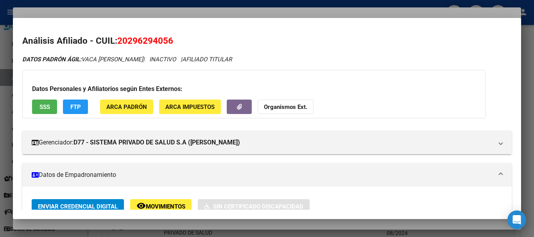
click at [106, 11] on div at bounding box center [267, 118] width 534 height 237
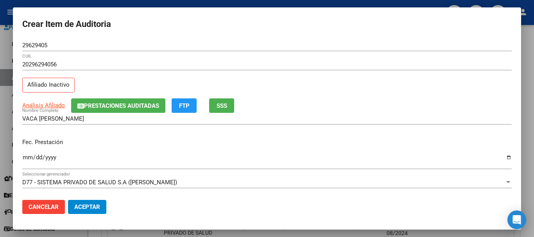
click at [235, 62] on input "20296294056" at bounding box center [267, 64] width 490 height 7
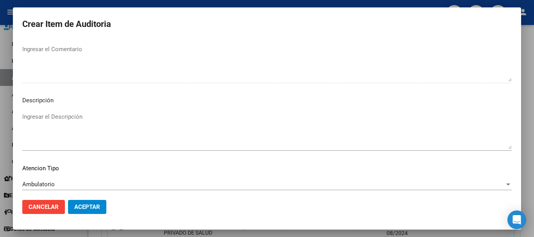
scroll to position [482, 0]
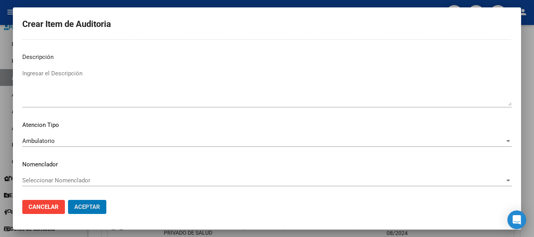
click at [68, 200] on button "Aceptar" at bounding box center [87, 207] width 38 height 14
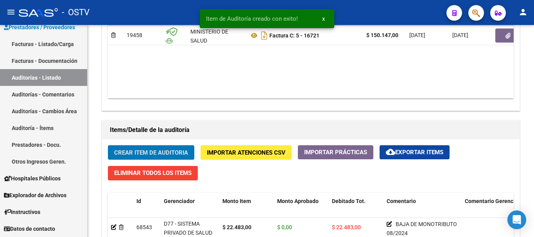
click at [108, 145] on button "Crear Item de Auditoria" at bounding box center [151, 152] width 86 height 14
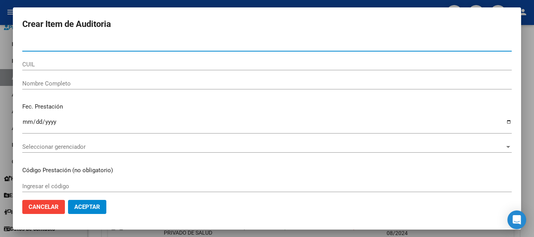
paste input "29326255"
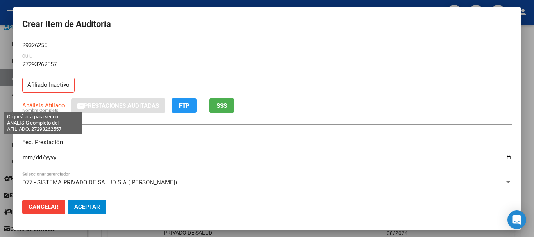
click at [53, 106] on span "Análisis Afiliado" at bounding box center [43, 105] width 43 height 7
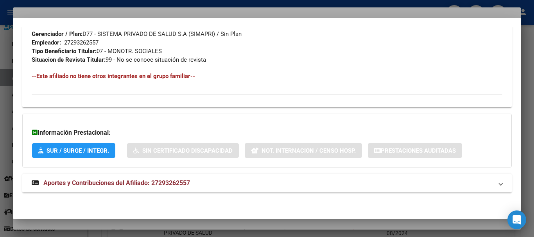
click at [169, 183] on span "Aportes y Contribuciones del Afiliado: 27293262557" at bounding box center [116, 182] width 147 height 7
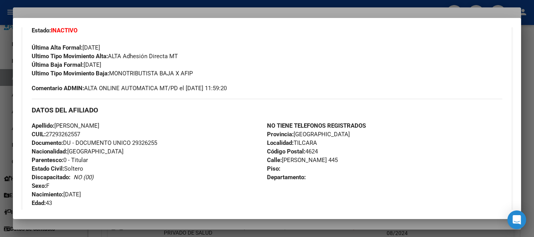
scroll to position [34, 0]
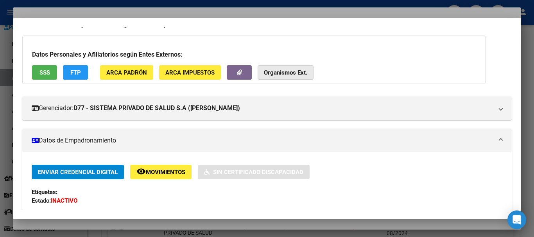
click at [291, 68] on button "Organismos Ext." at bounding box center [286, 72] width 56 height 14
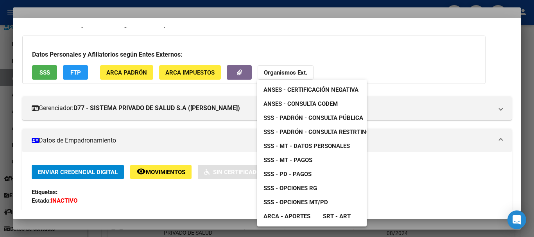
click at [308, 146] on span "SSS - MT - Datos Personales" at bounding box center [307, 146] width 86 height 7
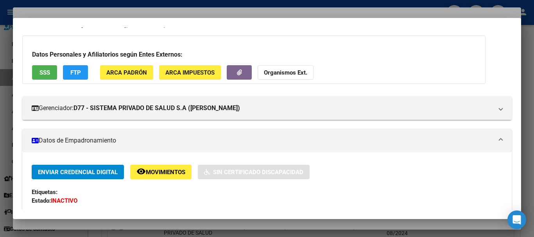
click at [161, 11] on div at bounding box center [267, 118] width 534 height 237
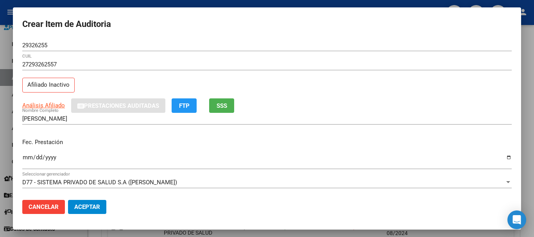
click at [342, 102] on div "Análisis Afiliado Prestaciones Auditadas FTP SSS" at bounding box center [267, 106] width 490 height 14
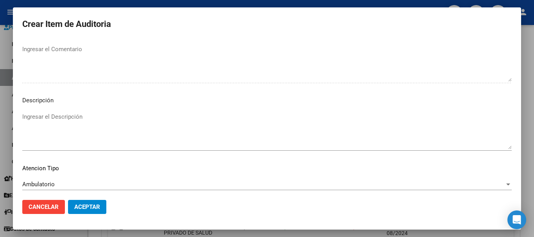
scroll to position [482, 0]
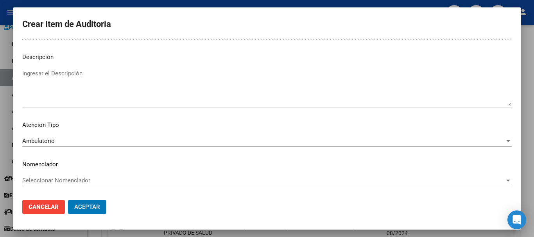
click at [68, 200] on button "Aceptar" at bounding box center [87, 207] width 38 height 14
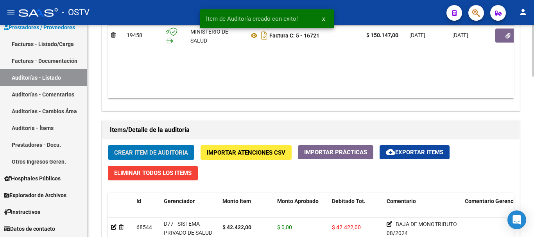
click at [108, 145] on button "Crear Item de Auditoria" at bounding box center [151, 152] width 86 height 14
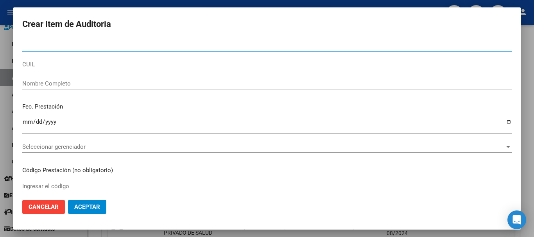
paste input "29530032"
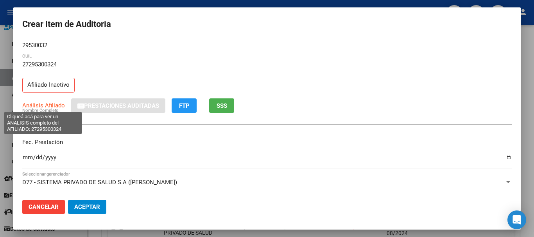
click at [51, 106] on span "Análisis Afiliado" at bounding box center [43, 105] width 43 height 7
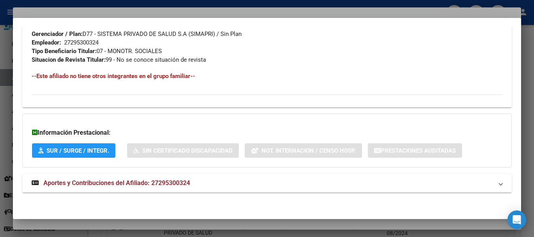
click at [148, 188] on strong "Aportes y Contribuciones del Afiliado: 27295300324" at bounding box center [111, 183] width 158 height 9
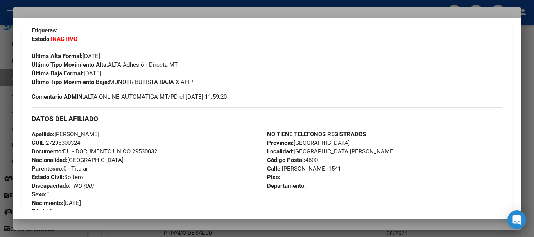
scroll to position [0, 0]
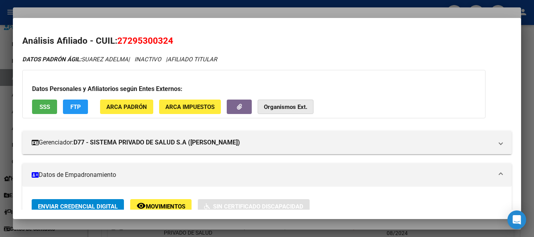
click at [294, 109] on strong "Organismos Ext." at bounding box center [285, 107] width 43 height 7
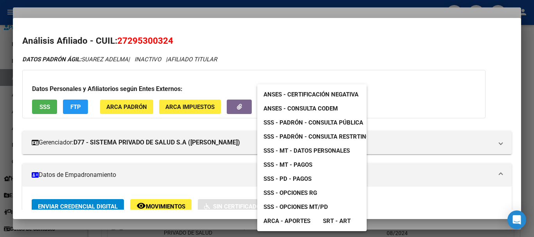
click at [326, 147] on span "SSS - MT - Datos Personales" at bounding box center [307, 150] width 86 height 7
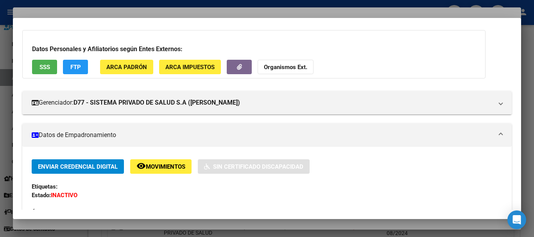
scroll to position [39, 0]
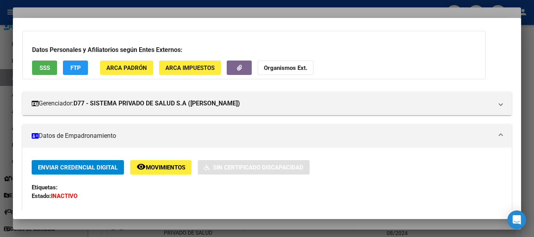
click at [299, 71] on button "Organismos Ext." at bounding box center [286, 68] width 56 height 14
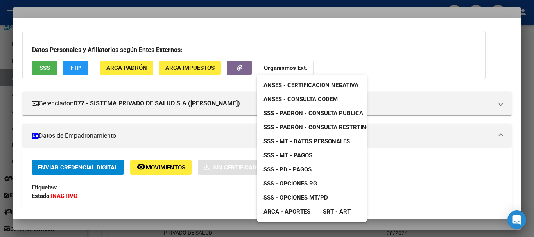
click at [334, 144] on span "SSS - MT - Datos Personales" at bounding box center [307, 141] width 86 height 7
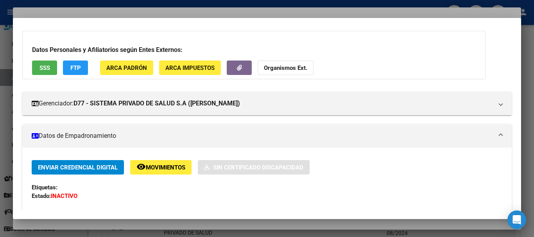
click at [283, 71] on strong "Organismos Ext." at bounding box center [285, 68] width 43 height 7
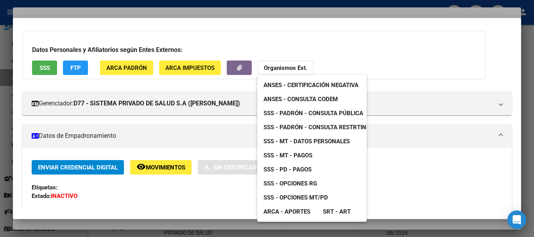
click at [304, 156] on span "SSS - MT - Pagos" at bounding box center [288, 155] width 49 height 7
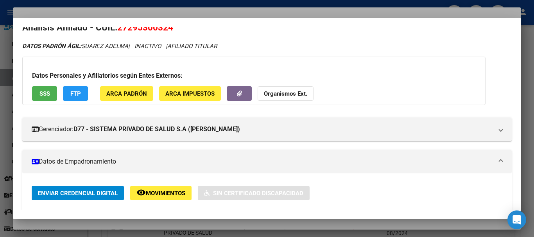
scroll to position [0, 0]
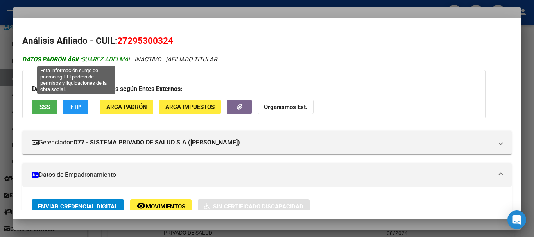
drag, startPoint x: 130, startPoint y: 59, endPoint x: 84, endPoint y: 61, distance: 45.8
click at [84, 61] on span "DATOS PADRÓN ÁGIL: [PERSON_NAME]" at bounding box center [75, 59] width 106 height 7
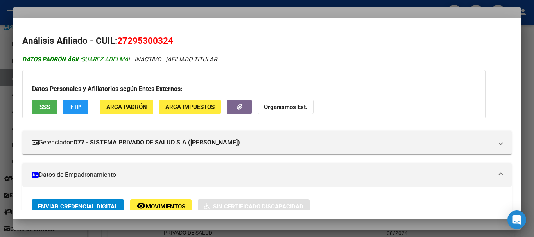
copy span "SUAREZ ADELMA"
click at [140, 11] on div at bounding box center [267, 118] width 534 height 237
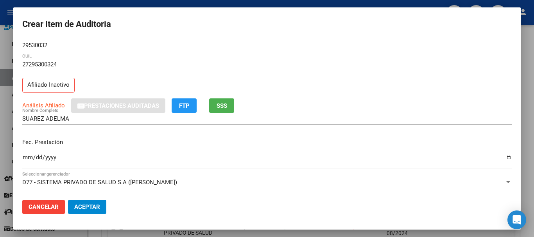
click at [311, 135] on div "Fec. Prestación [DATE] Ingresar la fecha" at bounding box center [267, 154] width 490 height 45
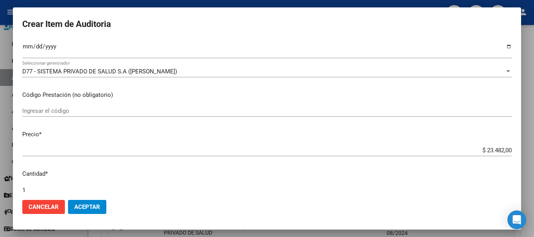
scroll to position [264, 0]
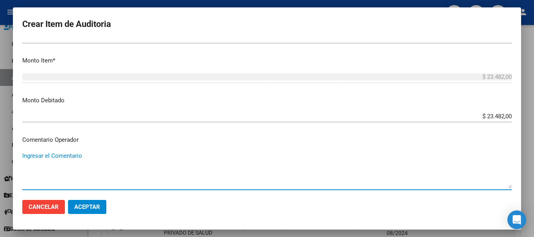
paste textarea "BAJA AL [DATE] POR FALTA DE PAGO CORRESPONDIENTE PARA CONTAR CON COBERTURA"
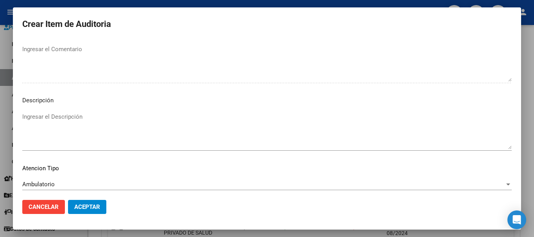
scroll to position [482, 0]
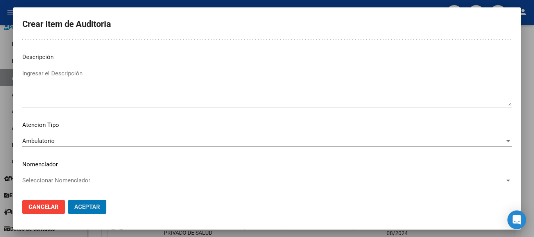
click at [68, 200] on button "Aceptar" at bounding box center [87, 207] width 38 height 14
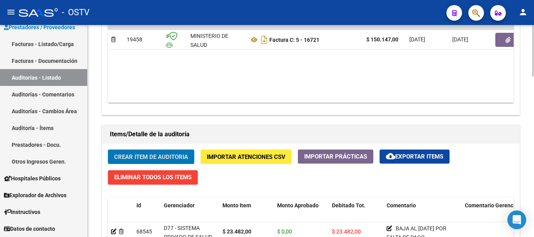
scroll to position [464, 0]
